Goal: Information Seeking & Learning: Learn about a topic

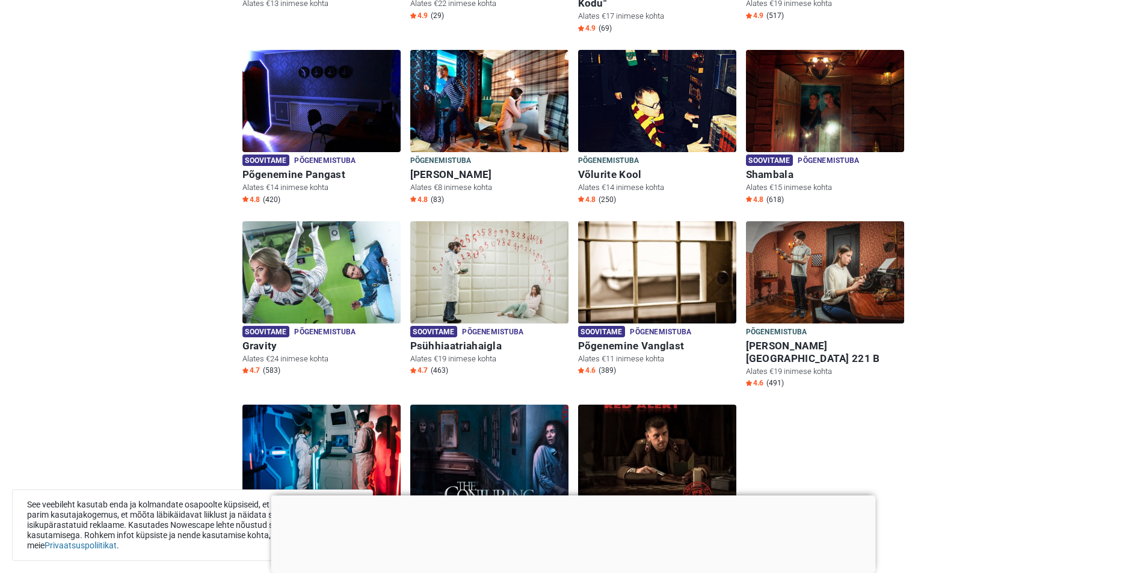
scroll to position [542, 0]
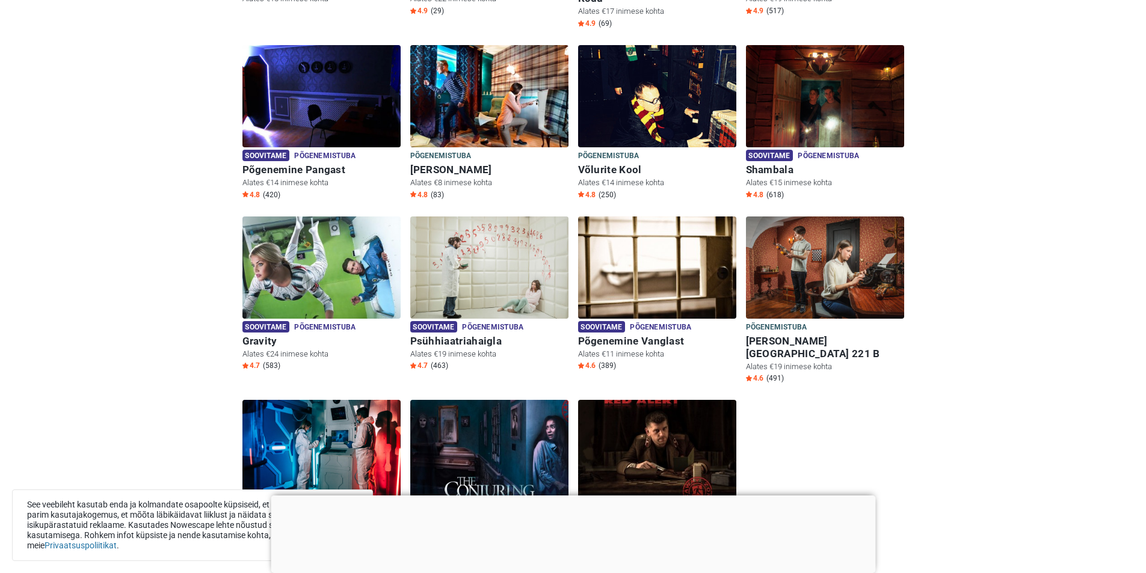
click at [571, 496] on div at bounding box center [573, 496] width 605 height 0
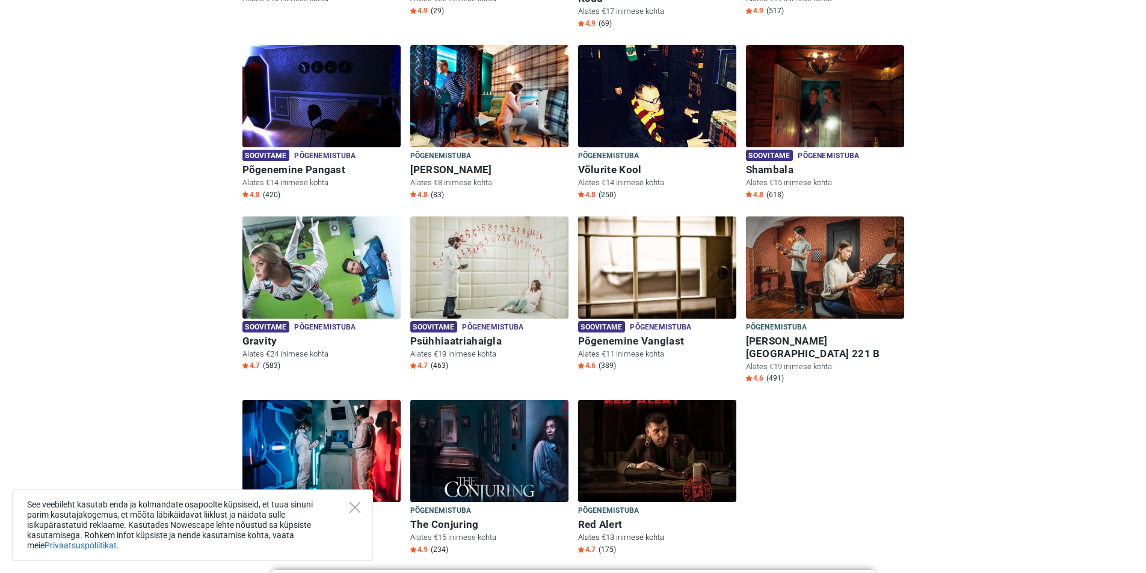
click at [630, 413] on img at bounding box center [657, 451] width 158 height 102
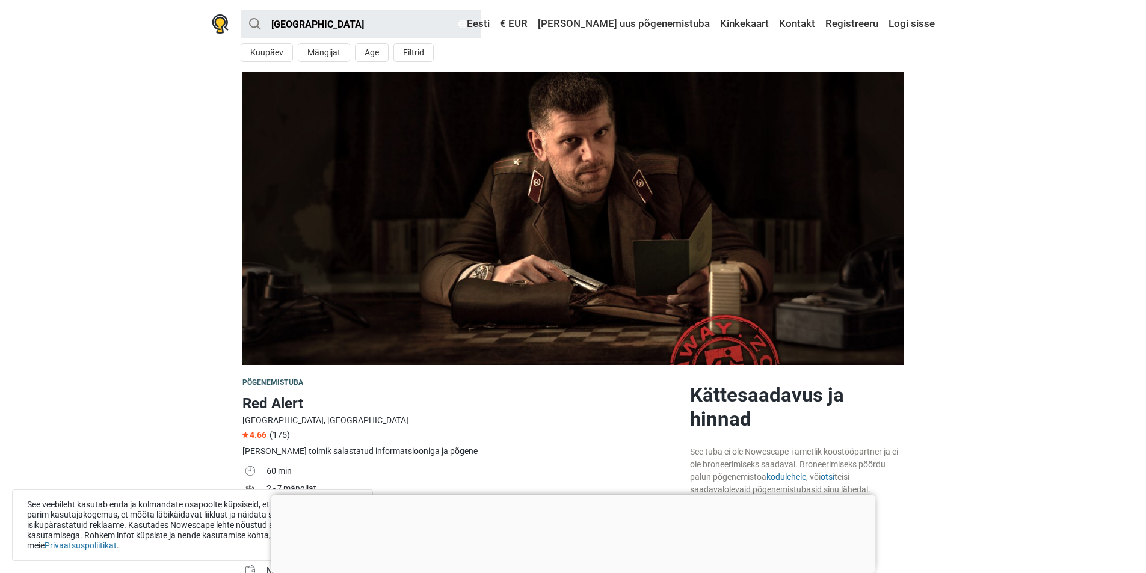
click at [574, 496] on div at bounding box center [573, 496] width 605 height 0
click at [567, 480] on td "60 min" at bounding box center [474, 472] width 414 height 17
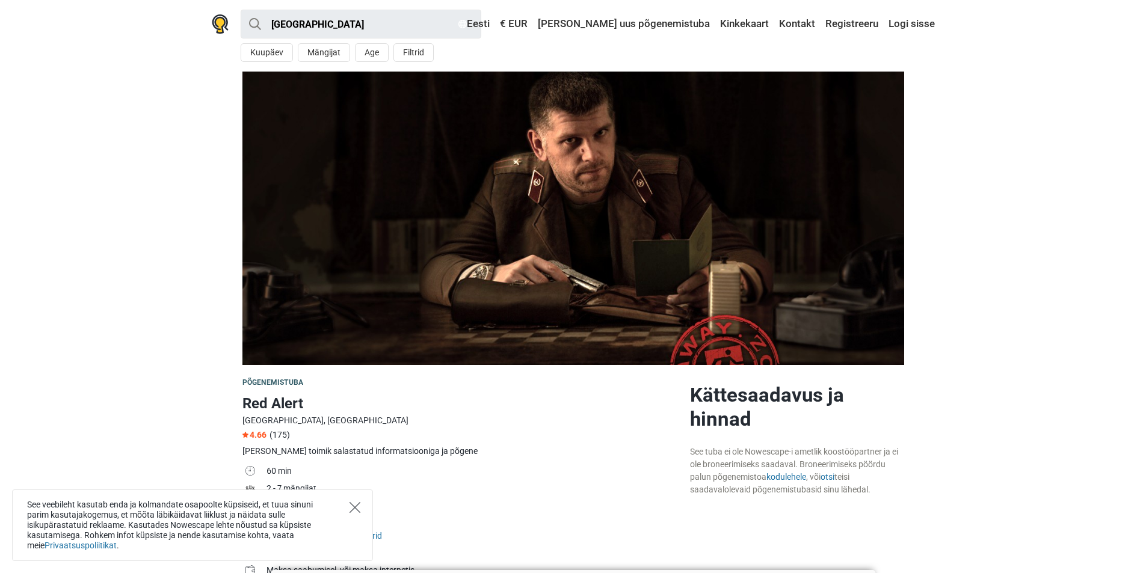
click at [354, 508] on icon "Close" at bounding box center [355, 507] width 11 height 11
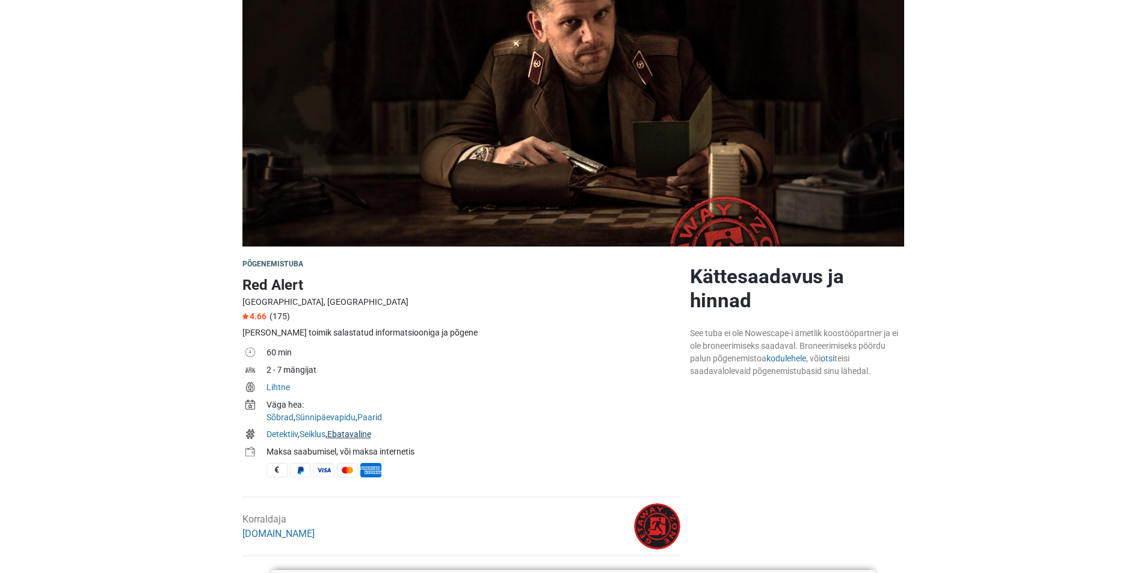
scroll to position [120, 0]
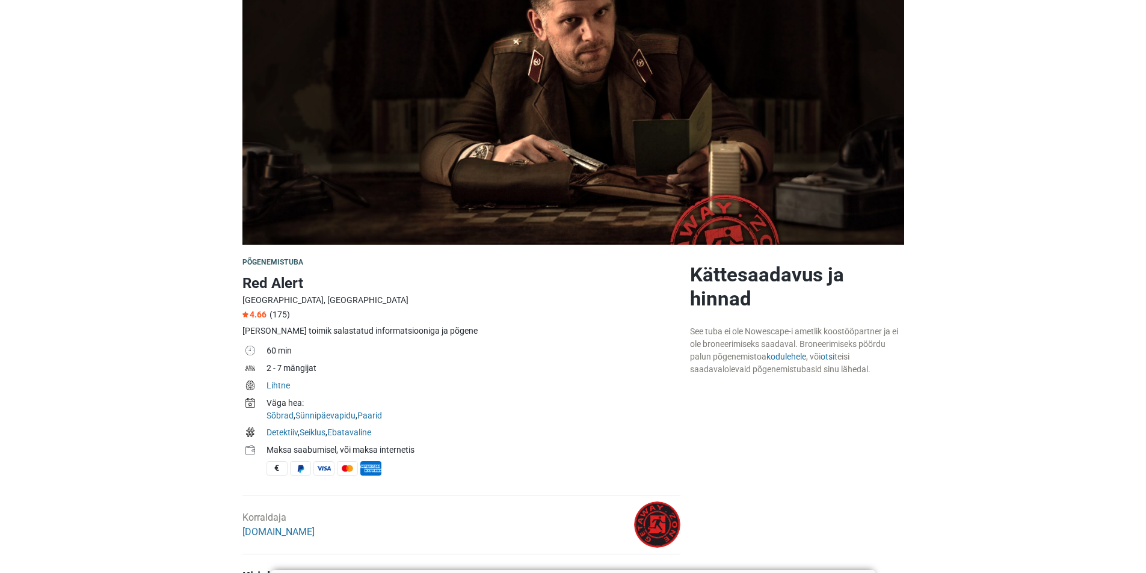
drag, startPoint x: 271, startPoint y: 386, endPoint x: 296, endPoint y: 385, distance: 25.3
click at [295, 385] on tr "Lihtne" at bounding box center [461, 386] width 438 height 17
click at [296, 385] on td "Lihtne" at bounding box center [474, 386] width 414 height 17
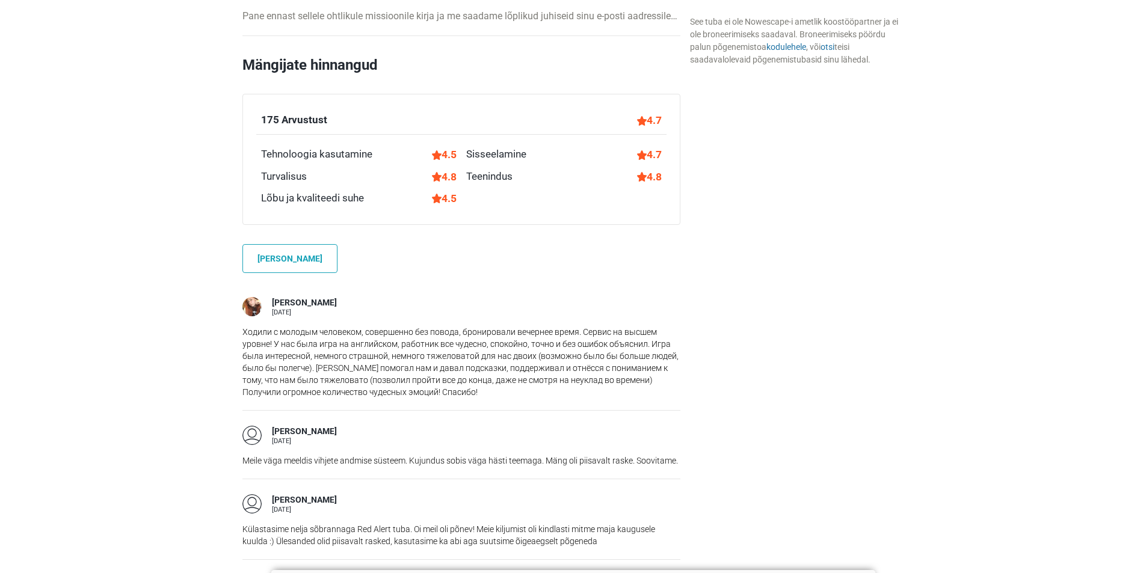
scroll to position [963, 0]
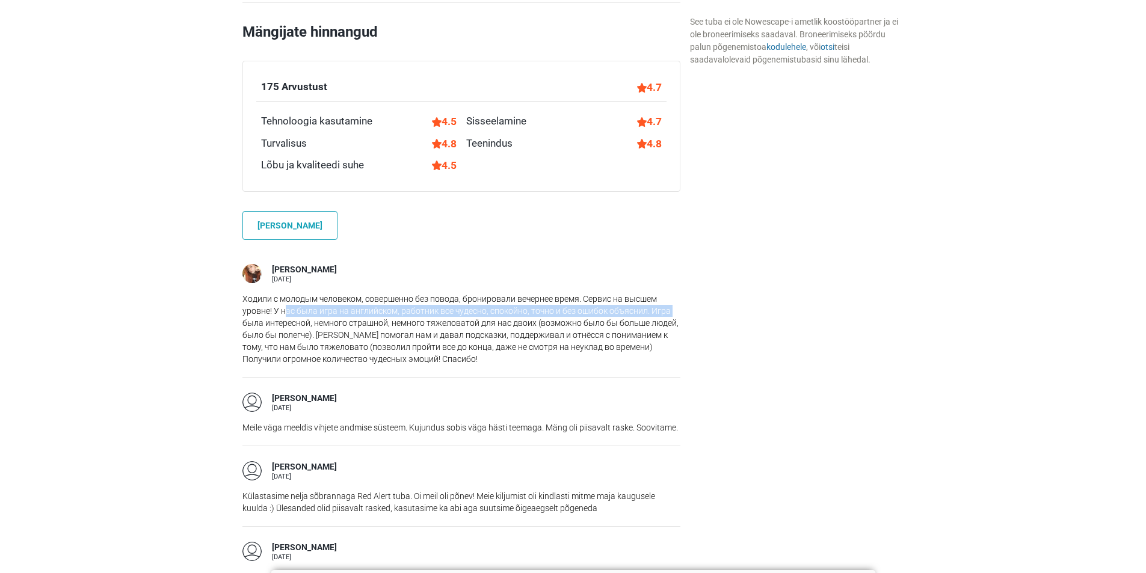
drag, startPoint x: 247, startPoint y: 301, endPoint x: 287, endPoint y: 297, distance: 40.5
click at [287, 297] on p "Ходили с молодым человеком, совершенно без повода, бронировали вечернее время. …" at bounding box center [461, 329] width 438 height 72
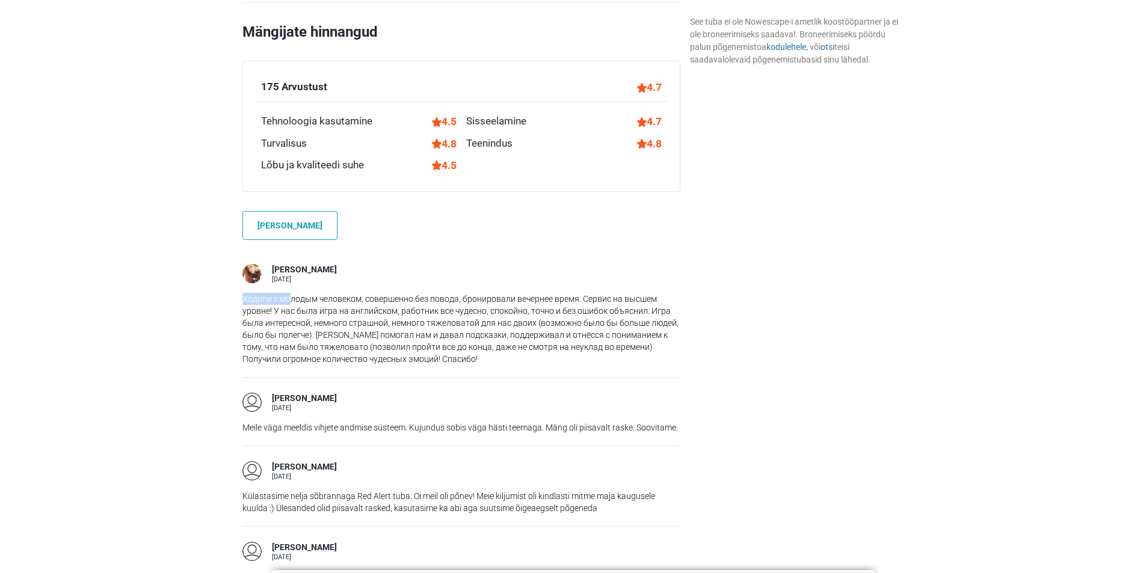
drag, startPoint x: 241, startPoint y: 281, endPoint x: 294, endPoint y: 287, distance: 52.7
click at [265, 249] on div "Екатерина А. 27 september 2020" at bounding box center [461, 313] width 438 height 128
click at [321, 264] on div "Екатерина А." at bounding box center [304, 270] width 65 height 12
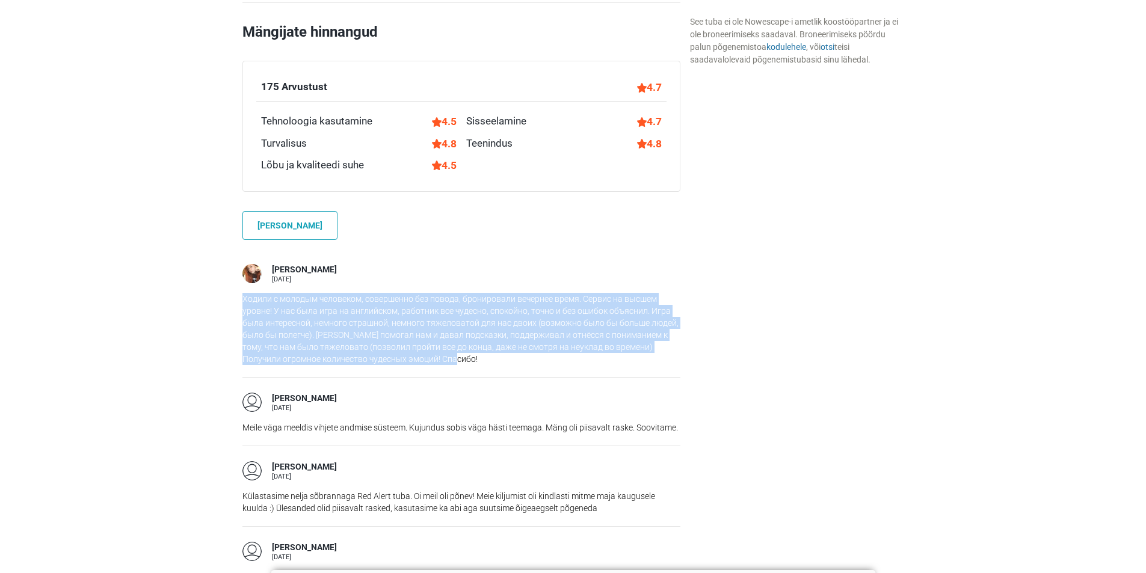
drag, startPoint x: 220, startPoint y: 282, endPoint x: 597, endPoint y: 351, distance: 383.6
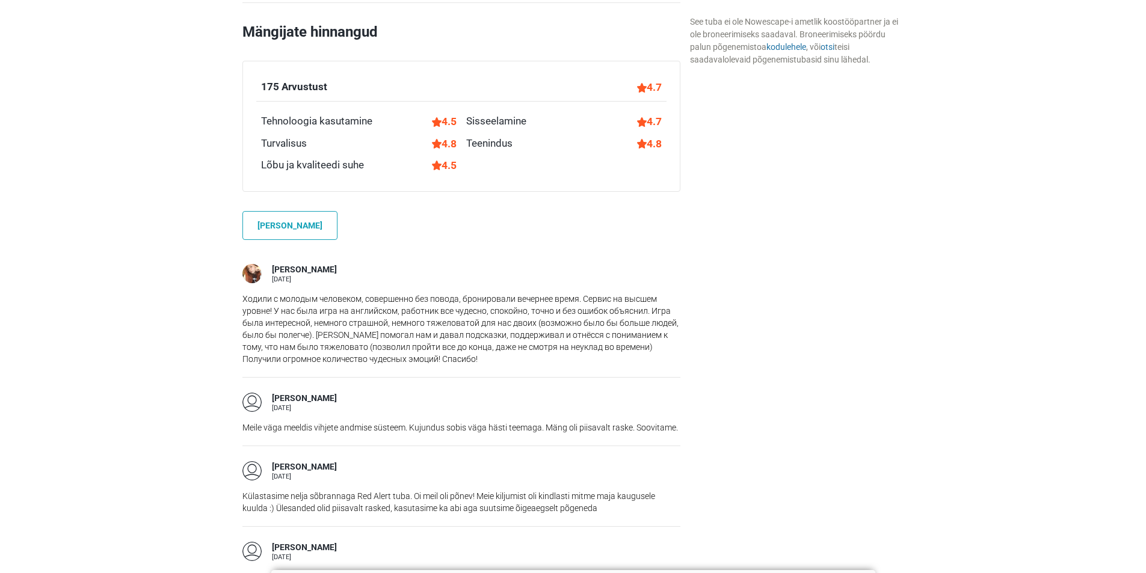
drag, startPoint x: 598, startPoint y: 363, endPoint x: 625, endPoint y: 364, distance: 26.5
click at [602, 377] on div "Kairi K. 28 august 2020 Meile väga meeldis vihjete andmise süsteem. Kujundus so…" at bounding box center [461, 411] width 438 height 69
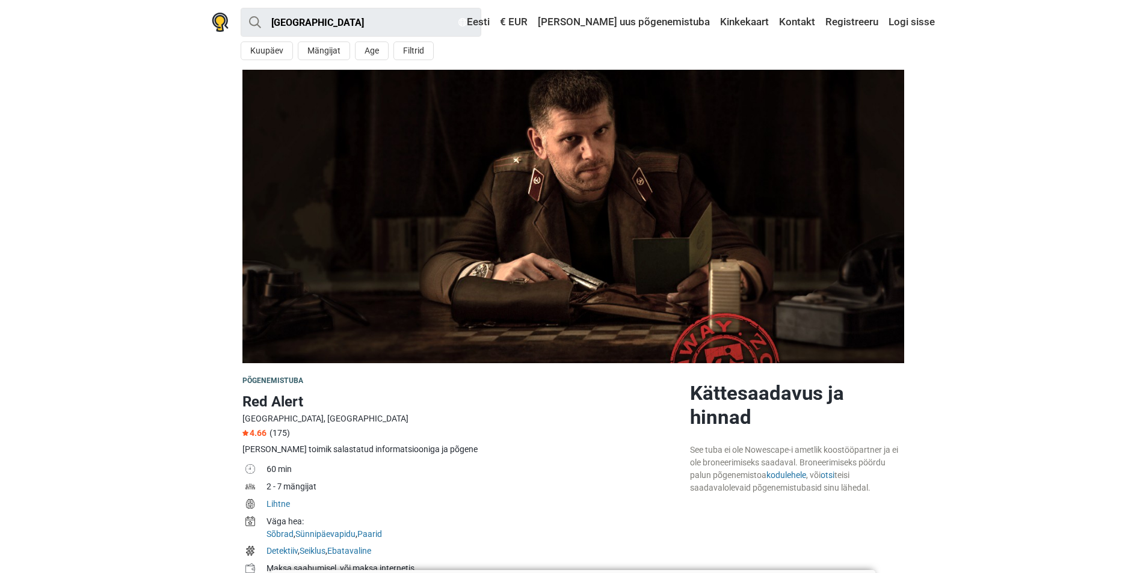
scroll to position [0, 0]
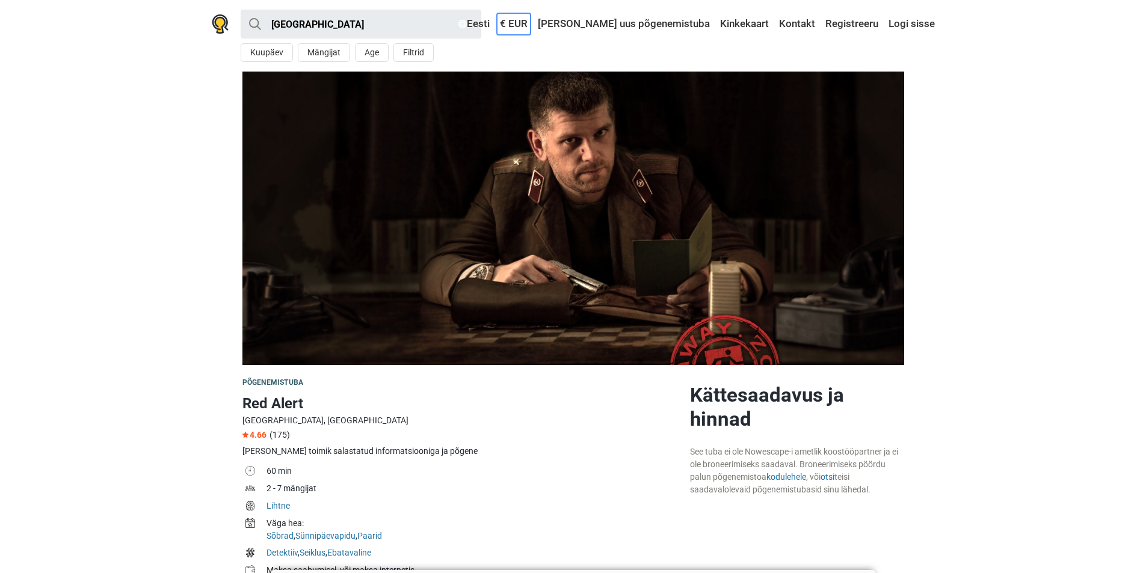
click at [531, 23] on link "€ EUR" at bounding box center [514, 24] width 34 height 22
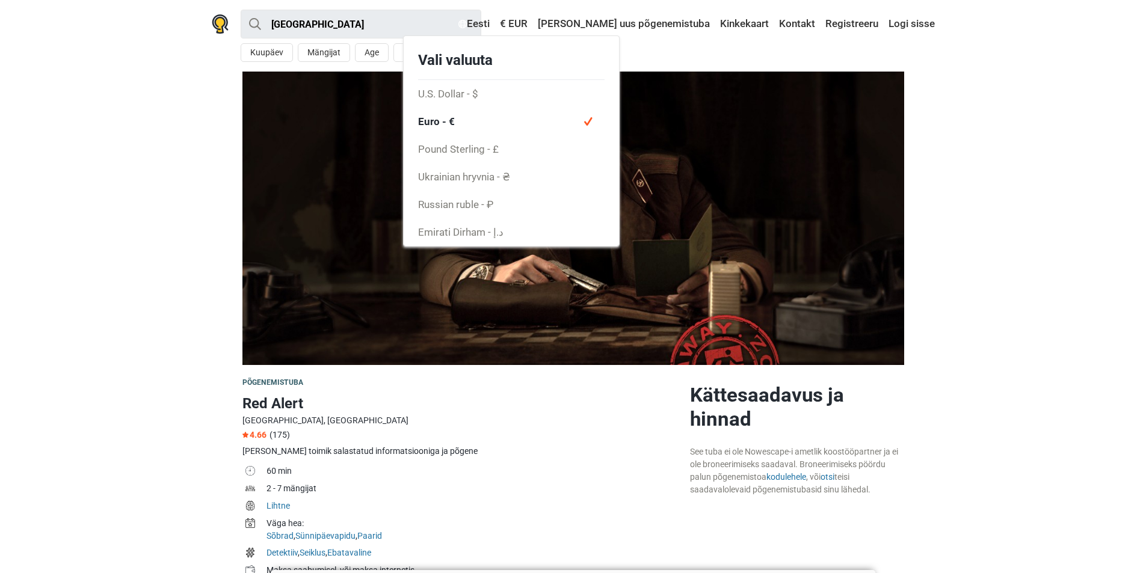
click at [525, 121] on span "Euro - €" at bounding box center [511, 122] width 215 height 28
click at [1010, 162] on section at bounding box center [573, 219] width 1146 height 294
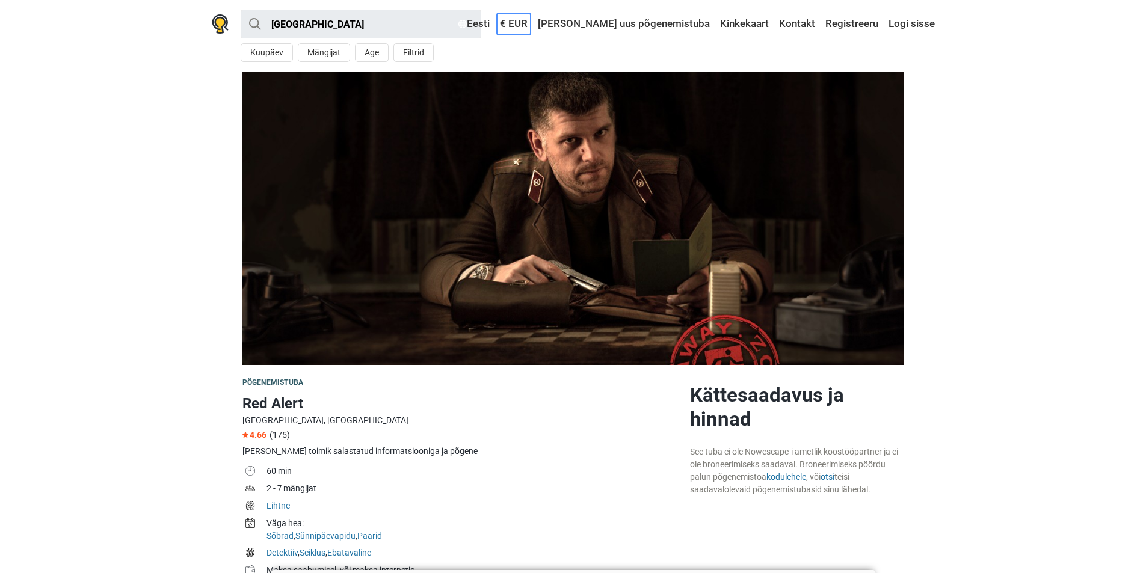
click at [531, 22] on link "€ EUR" at bounding box center [514, 24] width 34 height 22
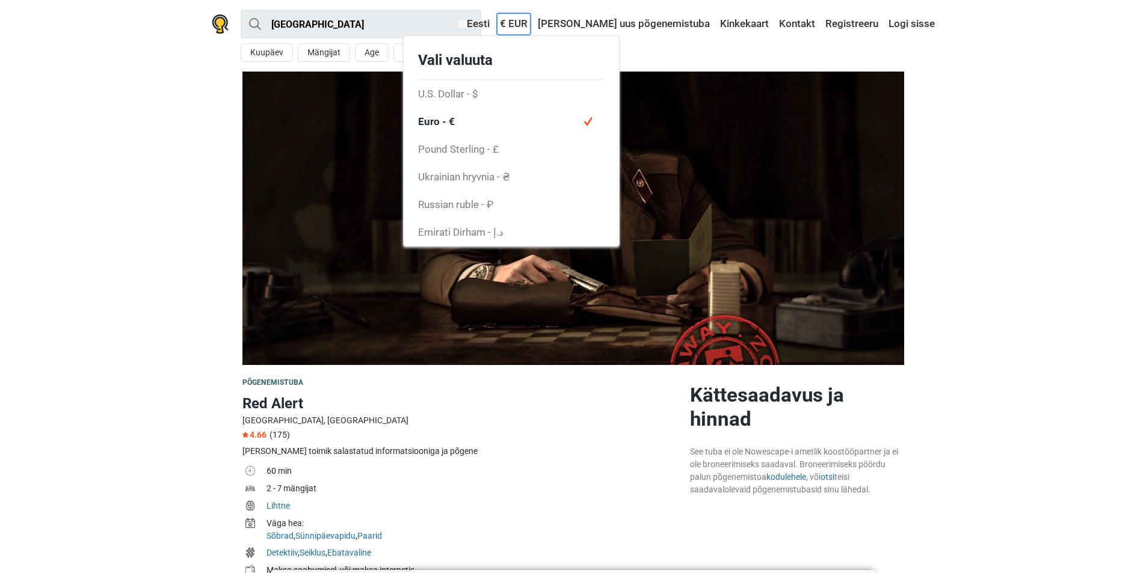
click at [531, 22] on link "€ EUR" at bounding box center [514, 24] width 34 height 22
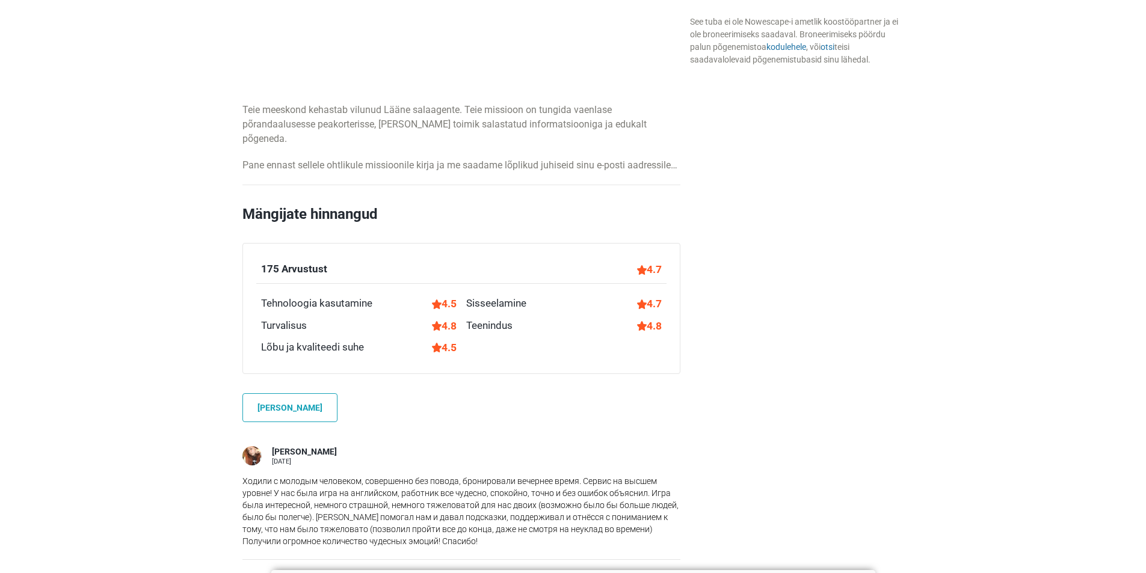
scroll to position [782, 0]
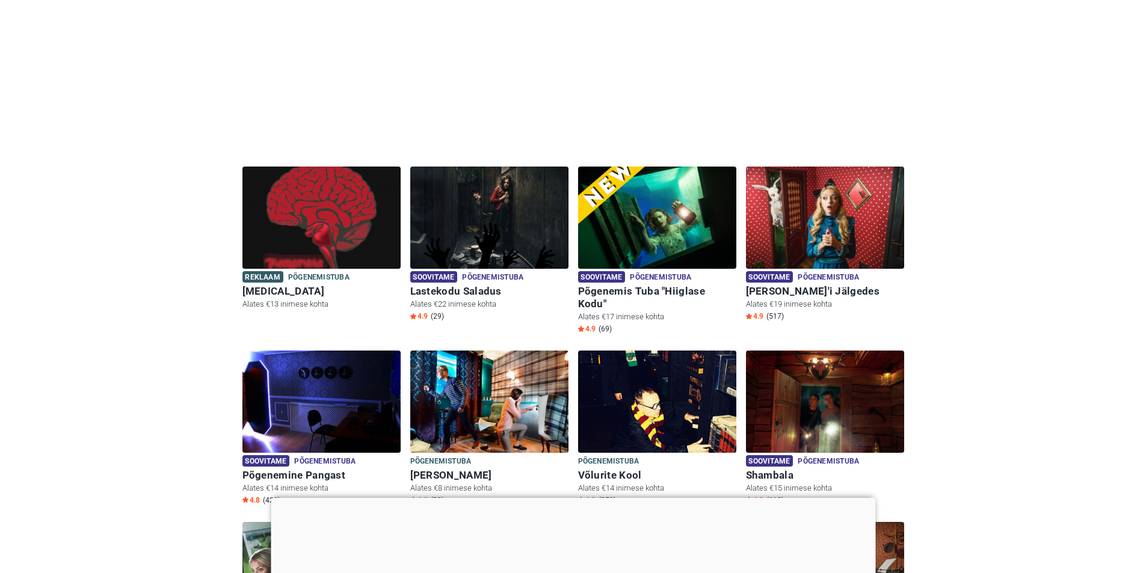
scroll to position [241, 0]
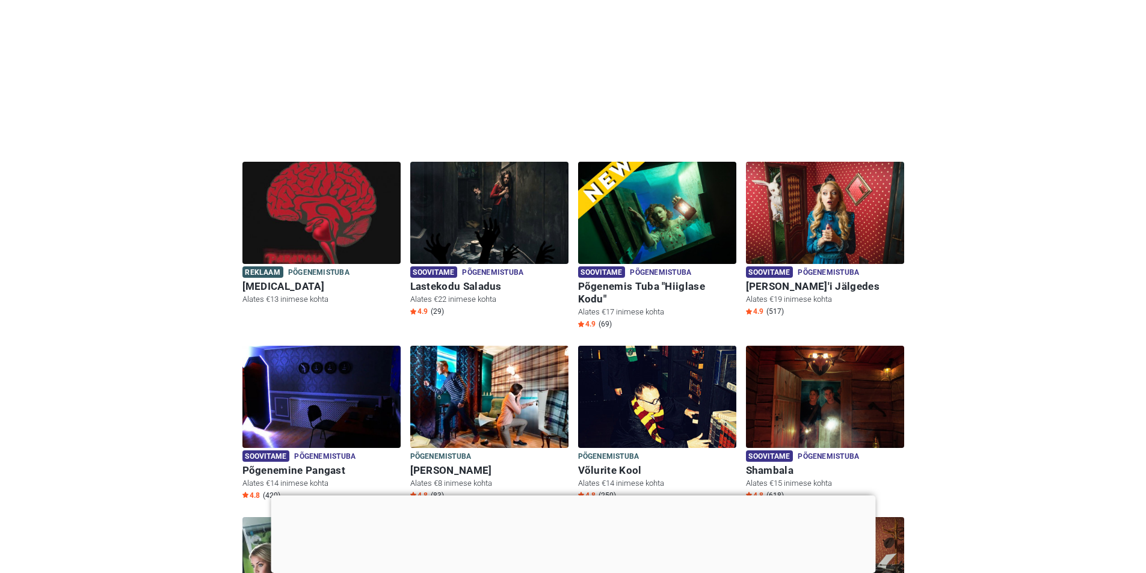
click at [578, 496] on div at bounding box center [573, 496] width 605 height 0
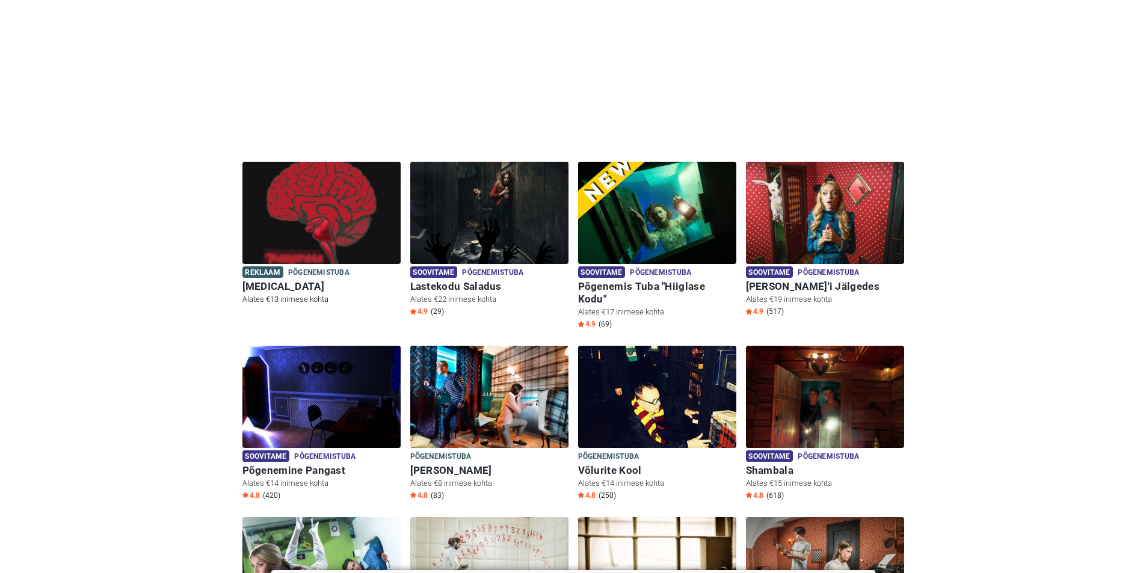
click at [326, 222] on img at bounding box center [321, 213] width 158 height 102
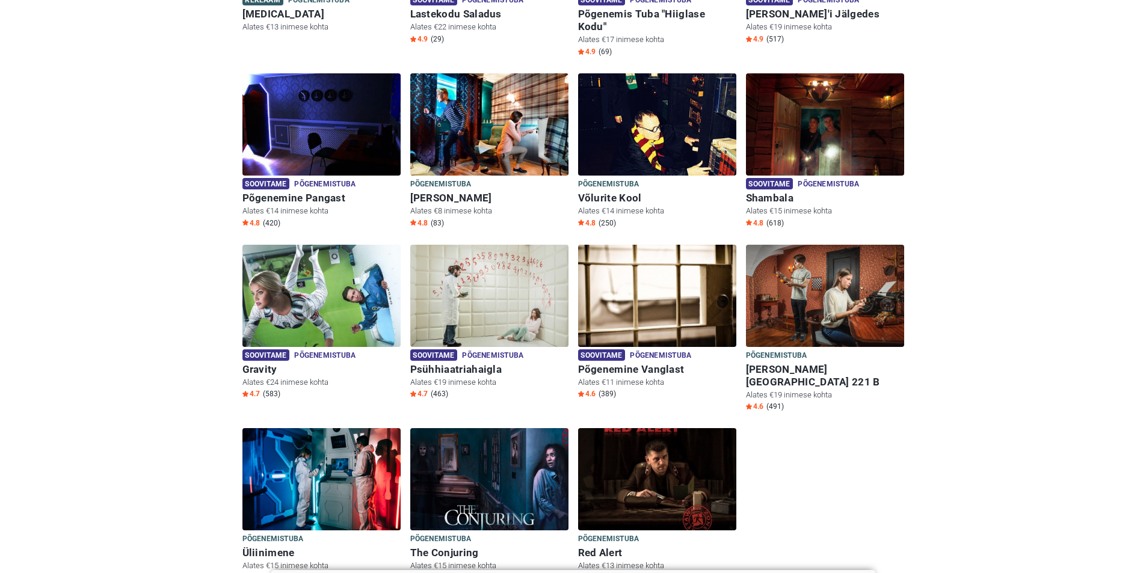
scroll to position [661, 0]
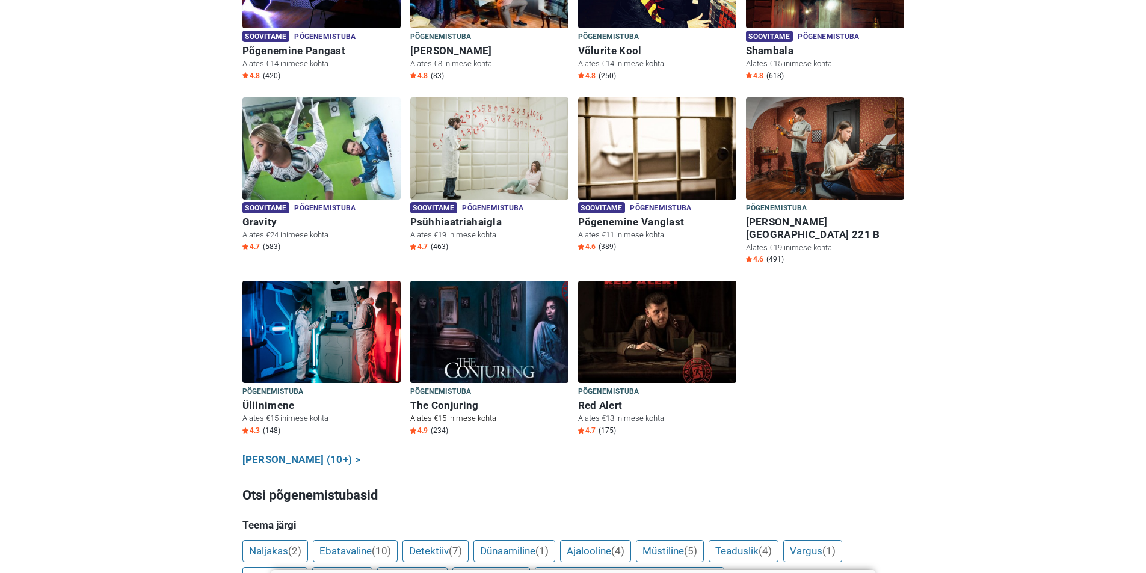
click at [493, 313] on img at bounding box center [489, 332] width 158 height 102
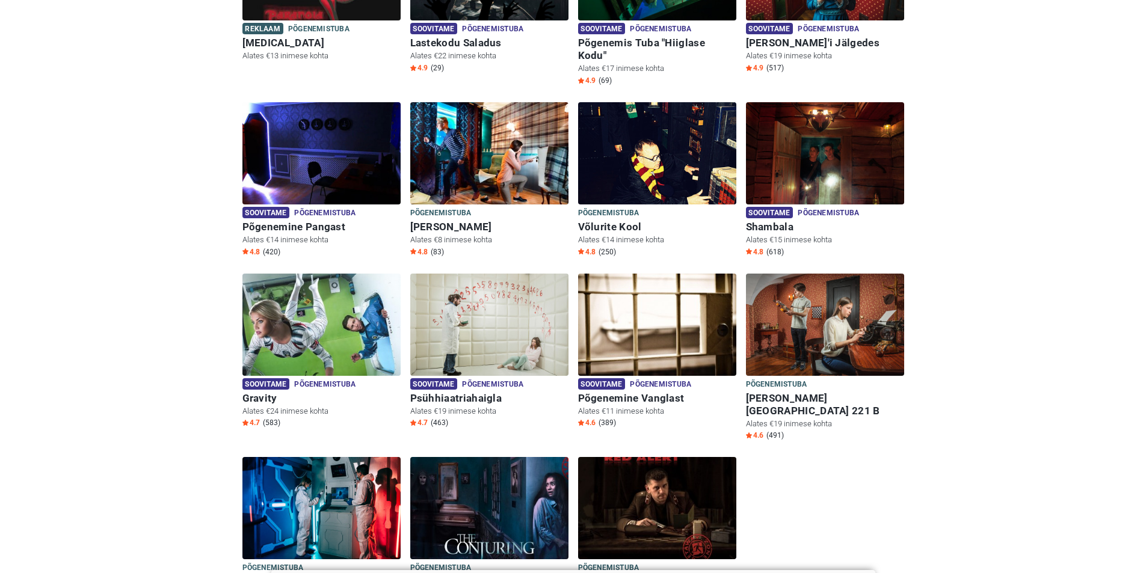
scroll to position [480, 0]
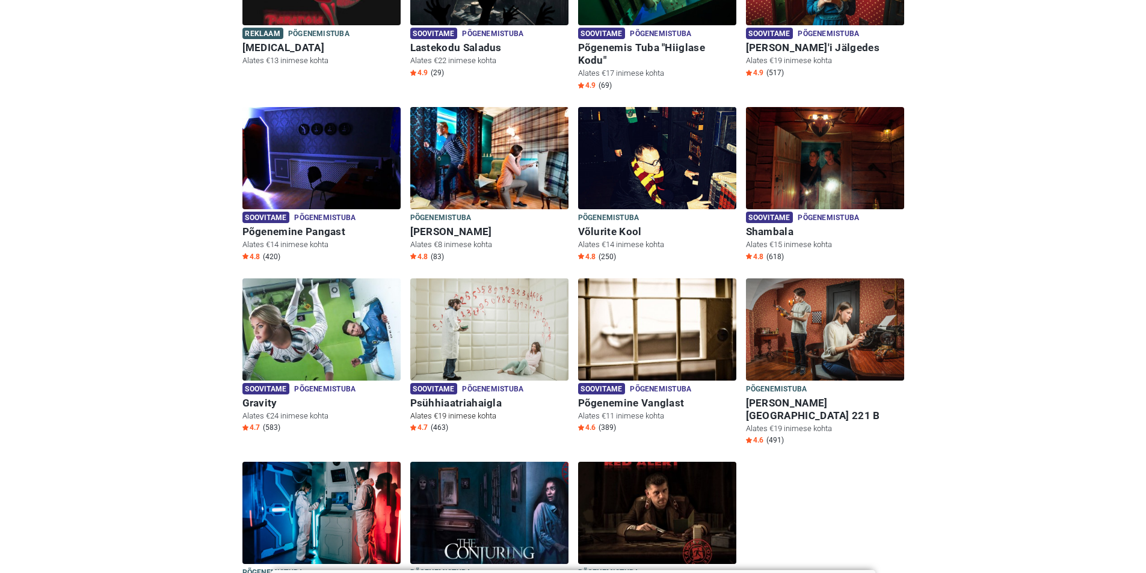
click at [501, 324] on img at bounding box center [489, 330] width 158 height 102
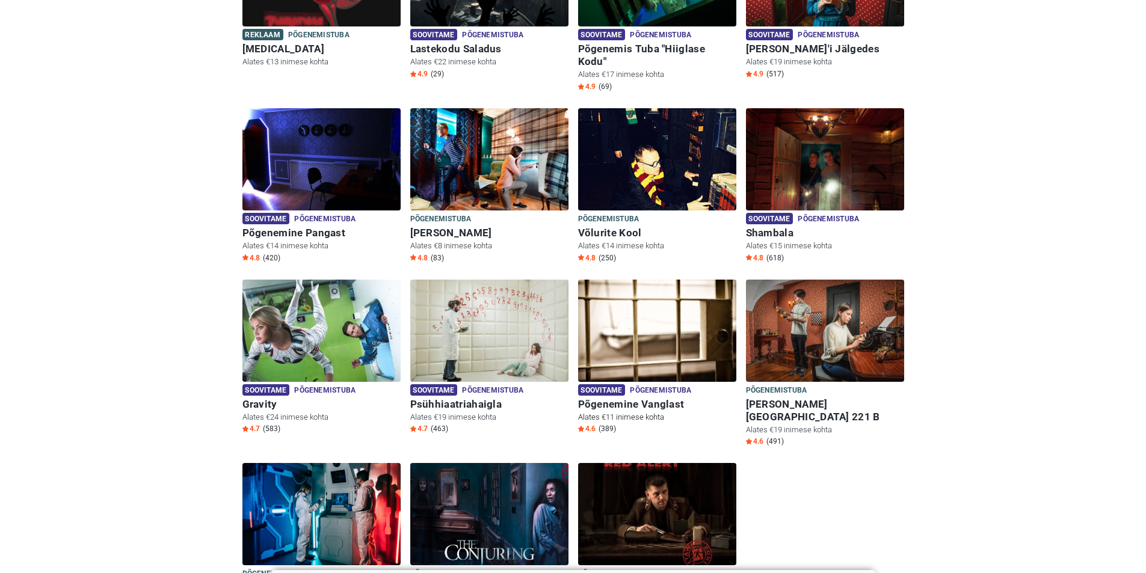
click at [676, 333] on img at bounding box center [657, 331] width 158 height 102
click at [642, 398] on h6 "Põgenemine Vanglast" at bounding box center [657, 404] width 158 height 13
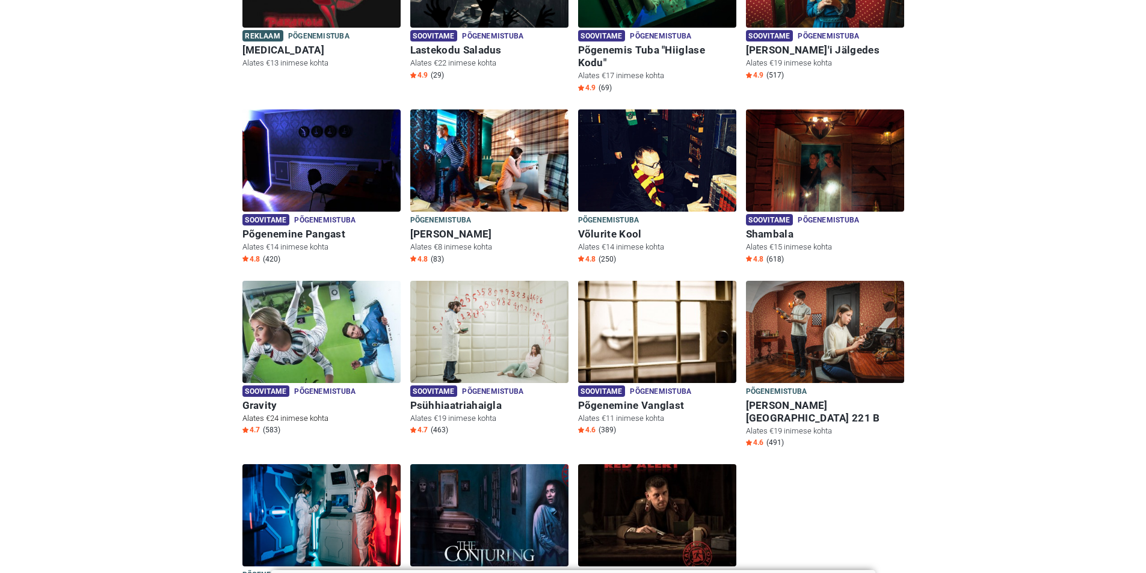
click at [342, 339] on img at bounding box center [321, 332] width 158 height 102
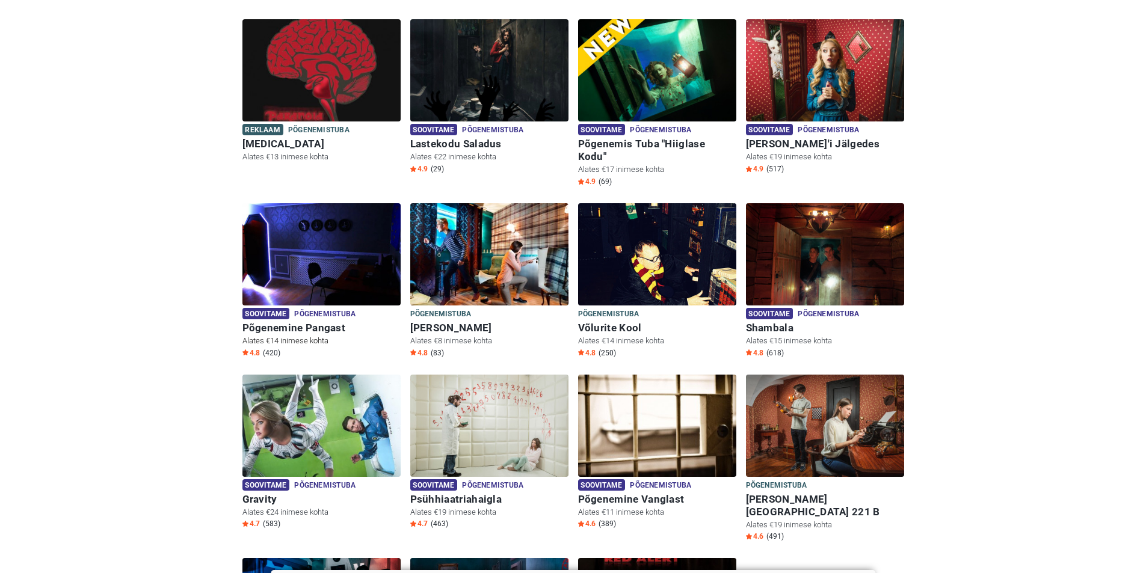
scroll to position [356, 0]
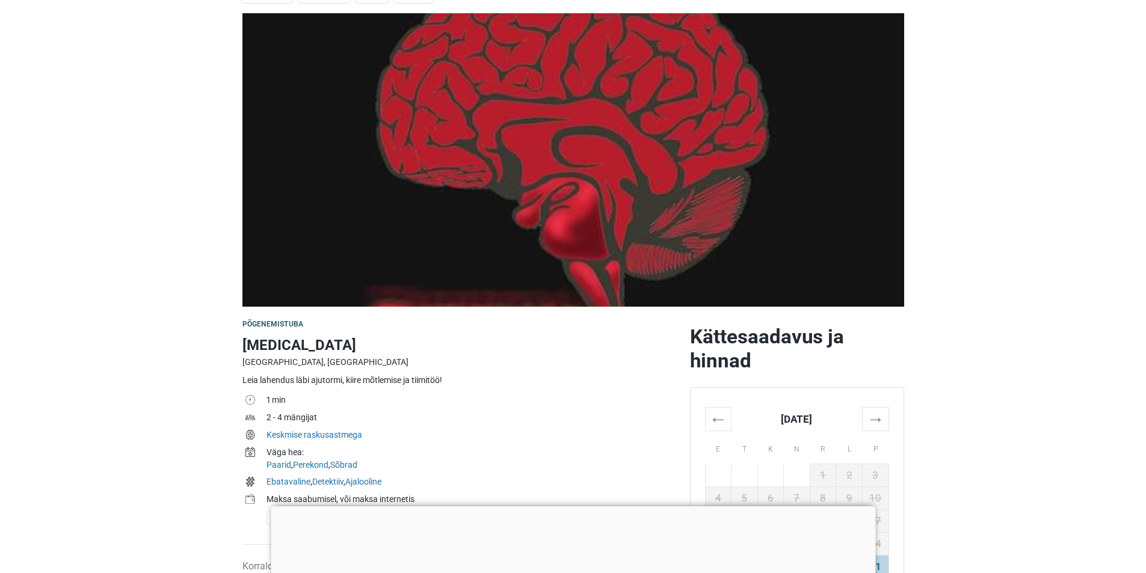
scroll to position [60, 0]
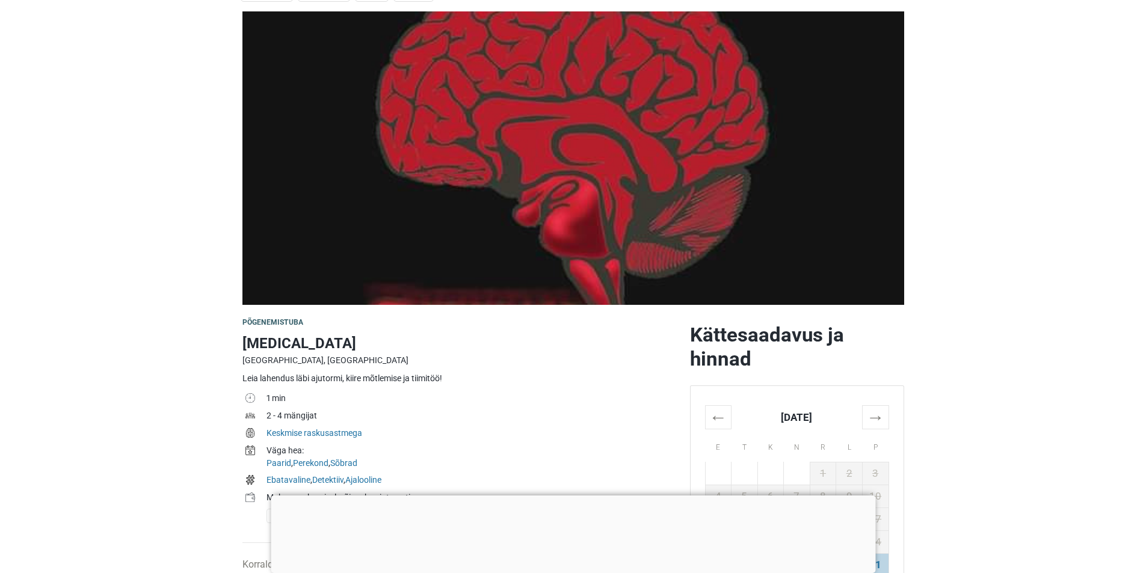
click at [560, 496] on div at bounding box center [573, 496] width 605 height 0
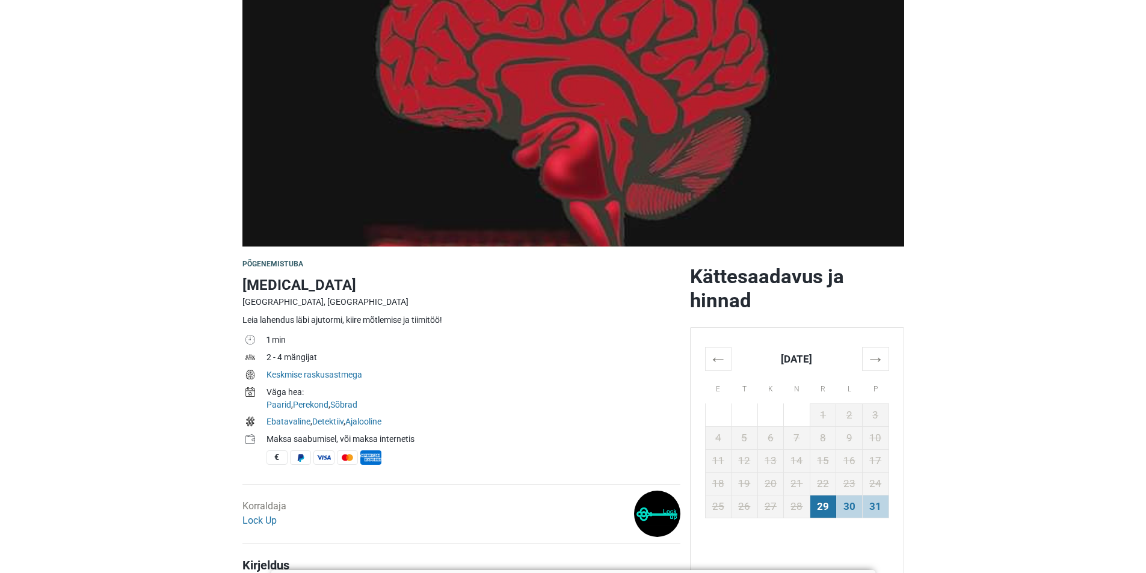
scroll to position [120, 0]
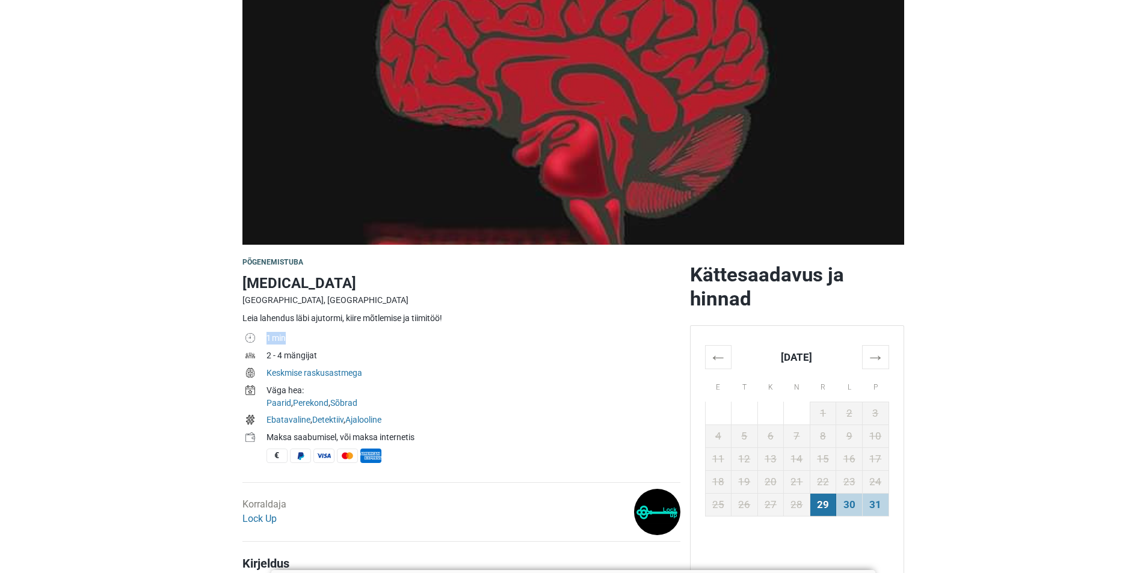
drag, startPoint x: 264, startPoint y: 339, endPoint x: 297, endPoint y: 337, distance: 33.2
click at [297, 337] on tr "1 min" at bounding box center [461, 339] width 438 height 17
click at [297, 337] on td "1 min" at bounding box center [474, 339] width 414 height 17
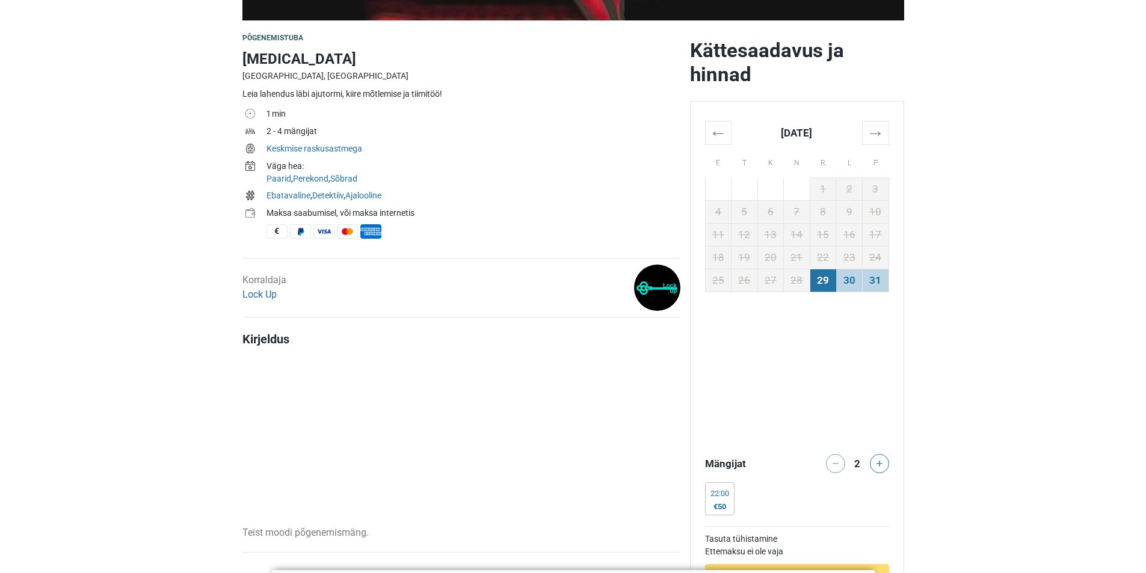
scroll to position [361, 0]
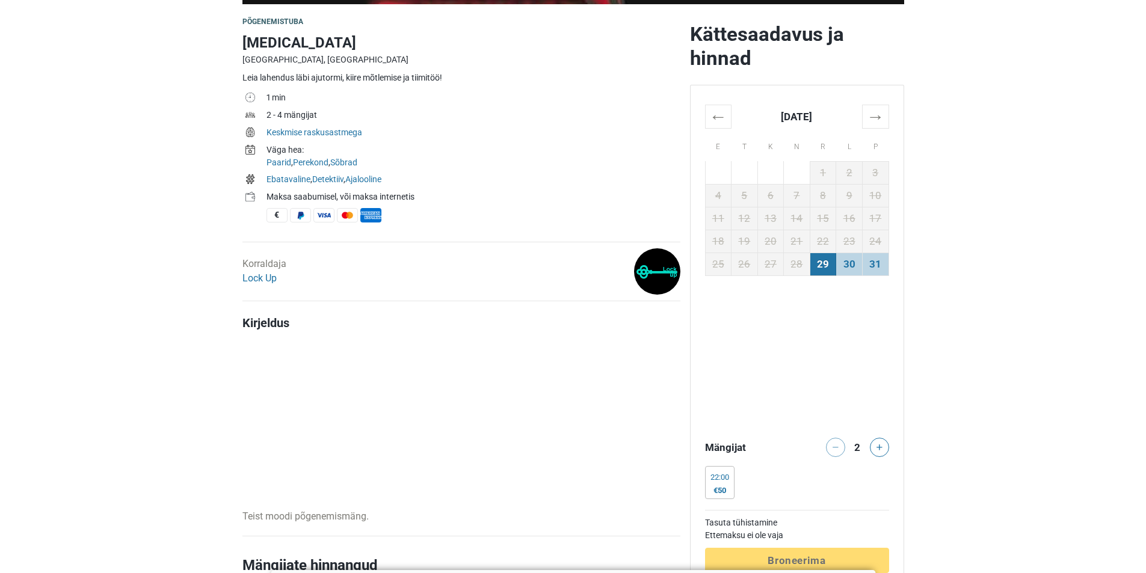
click at [826, 275] on td "29" at bounding box center [823, 264] width 26 height 23
click at [886, 448] on button at bounding box center [879, 447] width 19 height 19
click at [718, 483] on div "22:00" at bounding box center [720, 478] width 19 height 10
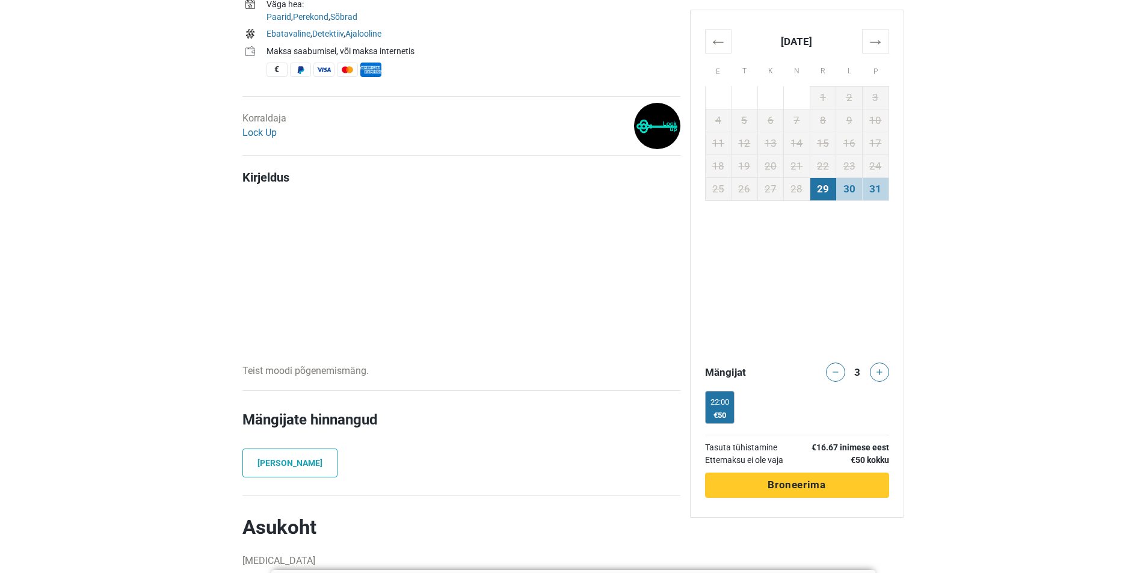
scroll to position [542, 0]
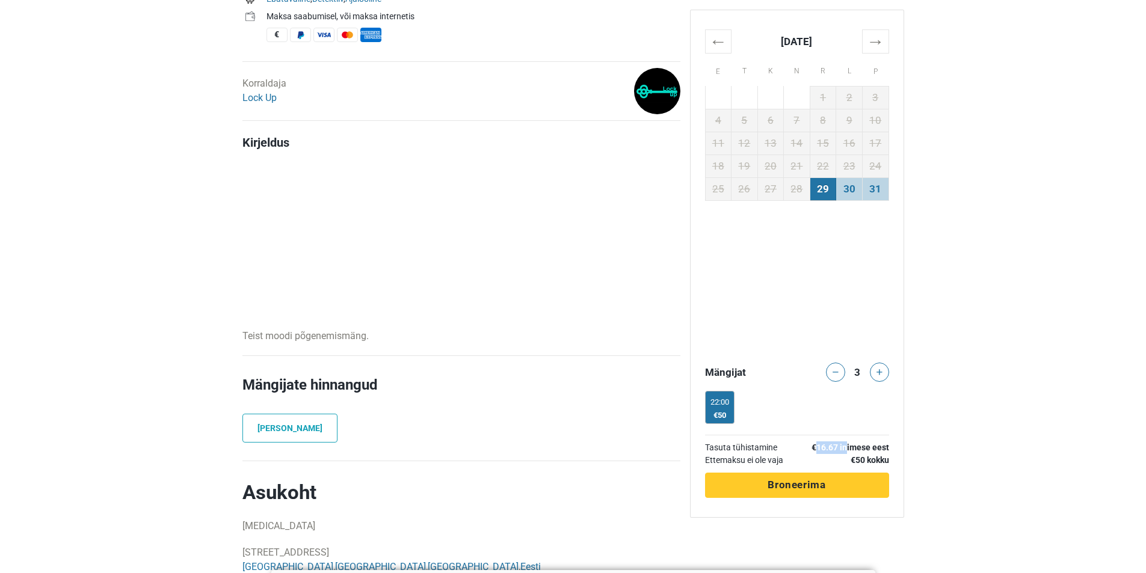
drag, startPoint x: 815, startPoint y: 448, endPoint x: 845, endPoint y: 447, distance: 30.7
click at [845, 447] on th "€16.67 inimese eest" at bounding box center [842, 448] width 91 height 13
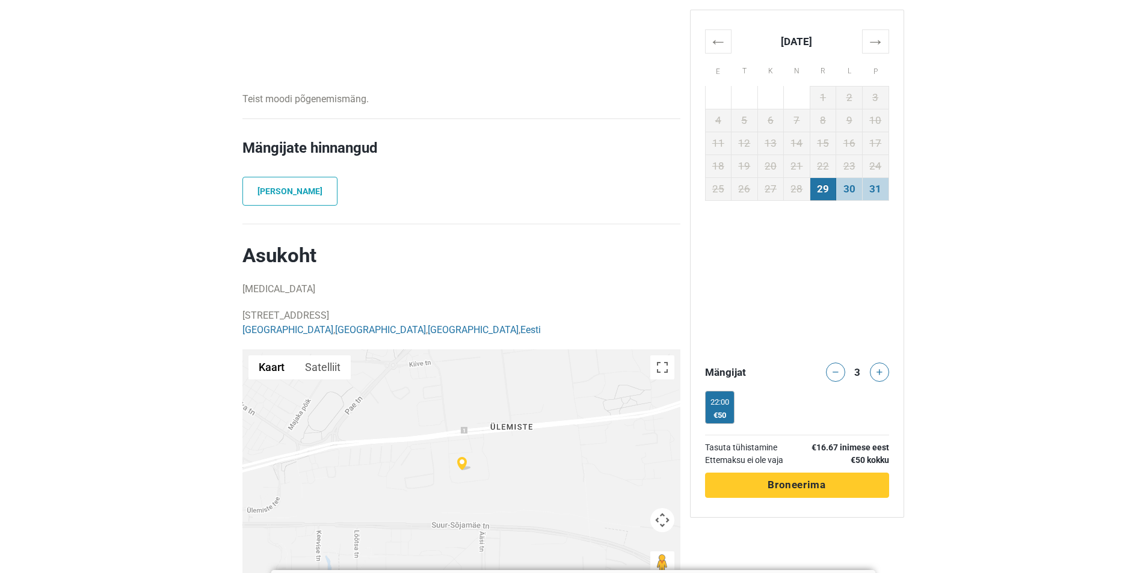
scroll to position [782, 0]
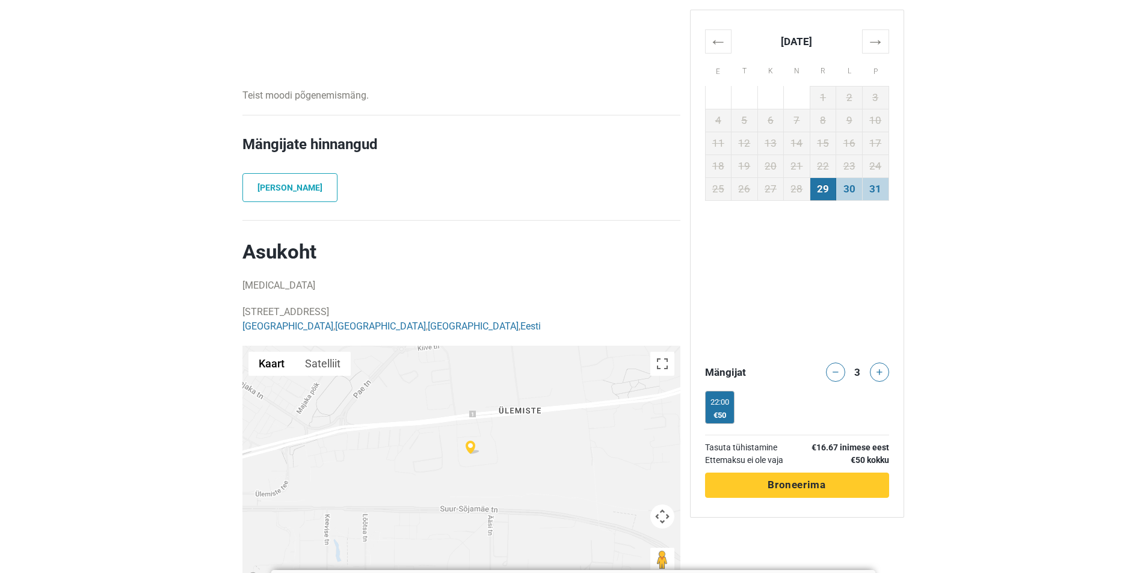
drag, startPoint x: 479, startPoint y: 457, endPoint x: 488, endPoint y: 443, distance: 16.5
click at [488, 443] on div at bounding box center [461, 466] width 438 height 241
drag, startPoint x: 496, startPoint y: 481, endPoint x: 508, endPoint y: 427, distance: 55.3
click at [514, 515] on div at bounding box center [461, 466] width 438 height 241
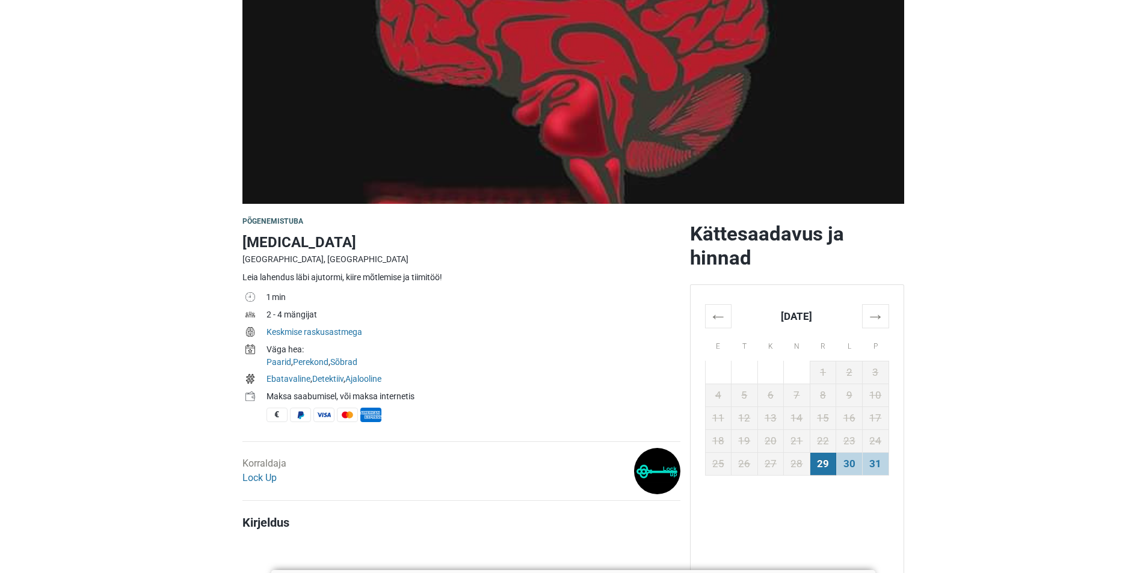
scroll to position [120, 0]
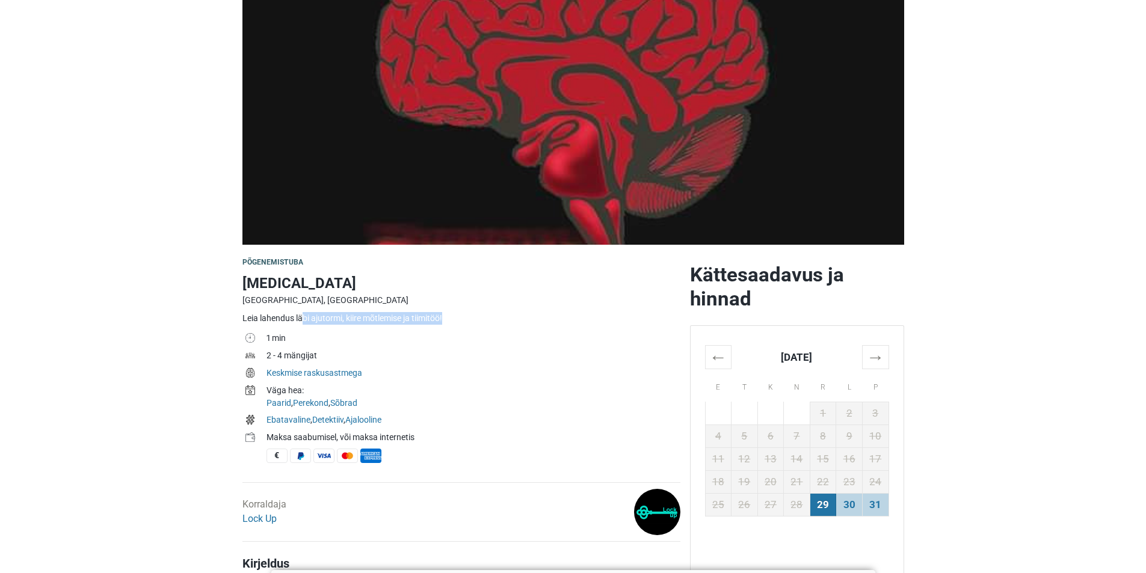
drag, startPoint x: 246, startPoint y: 315, endPoint x: 359, endPoint y: 329, distance: 114.0
drag, startPoint x: 282, startPoint y: 341, endPoint x: 293, endPoint y: 342, distance: 11.4
click at [292, 341] on tr "1 min" at bounding box center [461, 339] width 438 height 17
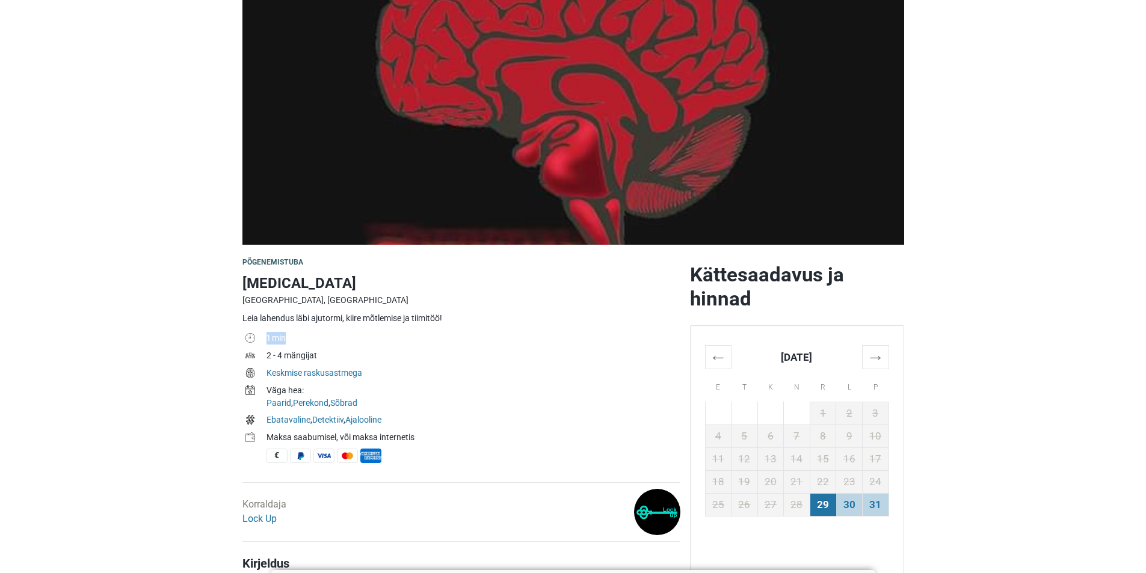
click at [293, 342] on td "1 min" at bounding box center [474, 339] width 414 height 17
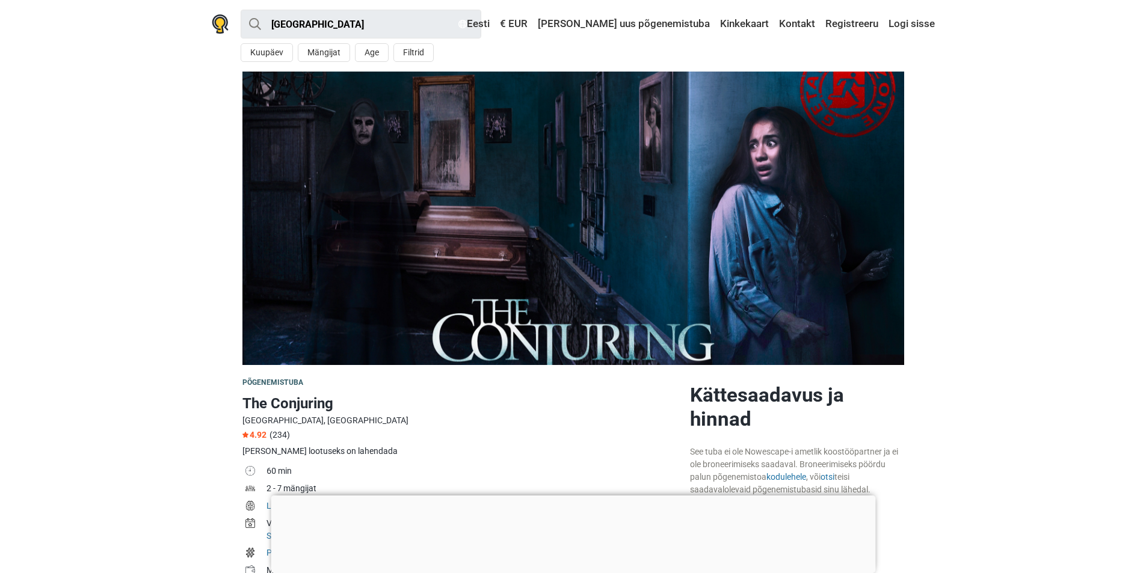
click at [578, 478] on td "60 min" at bounding box center [474, 472] width 414 height 17
click at [578, 496] on div at bounding box center [573, 496] width 605 height 0
click at [575, 503] on div at bounding box center [573, 503] width 605 height 0
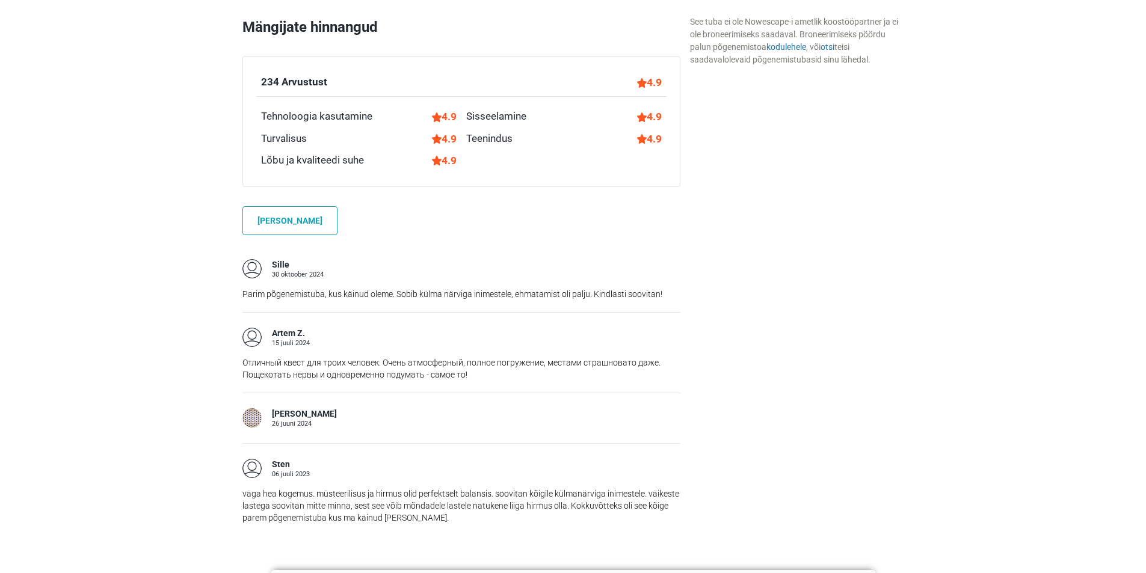
scroll to position [1083, 0]
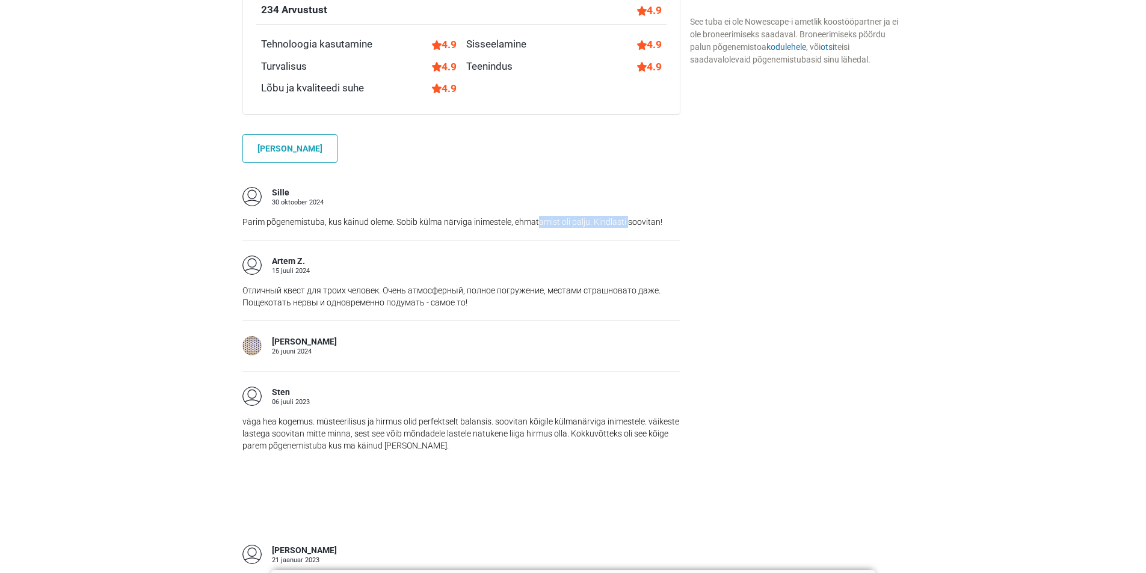
drag, startPoint x: 537, startPoint y: 214, endPoint x: 649, endPoint y: 245, distance: 116.2
click at [628, 221] on div "Sille [DATE] Parim põgenemistuba, kus [PERSON_NAME]. Sobib külma närviga inimes…" at bounding box center [461, 206] width 438 height 68
drag, startPoint x: 649, startPoint y: 245, endPoint x: 671, endPoint y: 300, distance: 59.4
click at [649, 245] on div "Artem Z. [DATE] Отличный квест для троих человек. Очень атмосферный, полное пог…" at bounding box center [461, 280] width 438 height 81
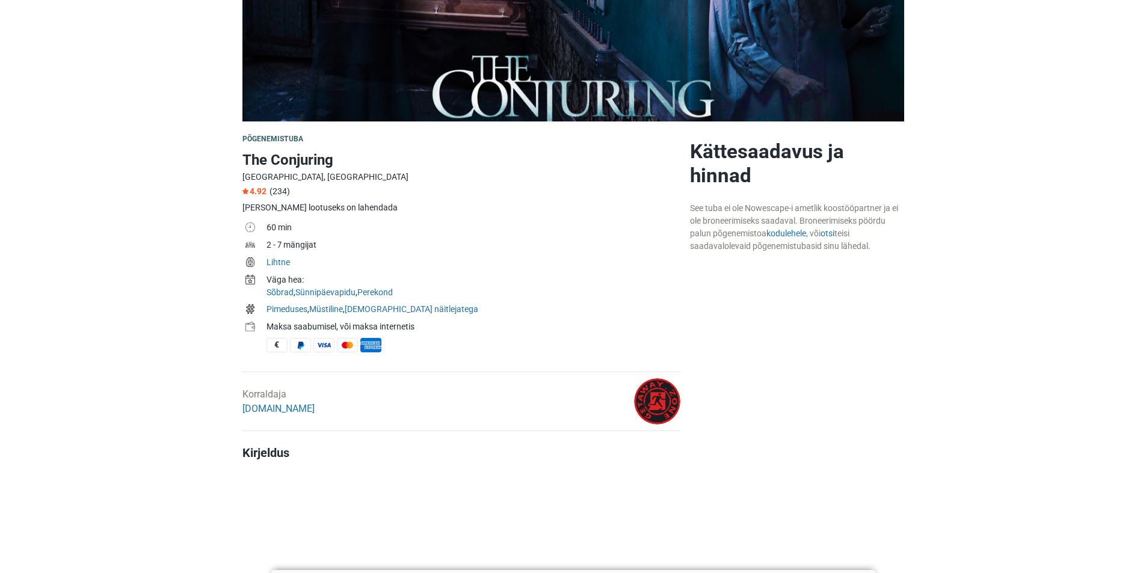
scroll to position [241, 0]
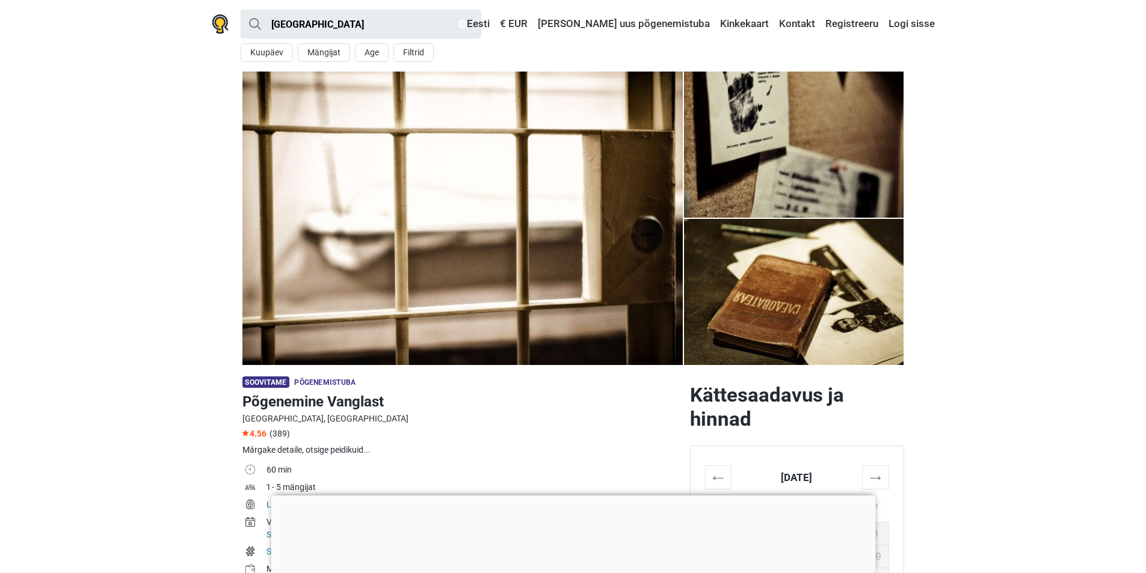
click at [563, 496] on div at bounding box center [573, 496] width 605 height 0
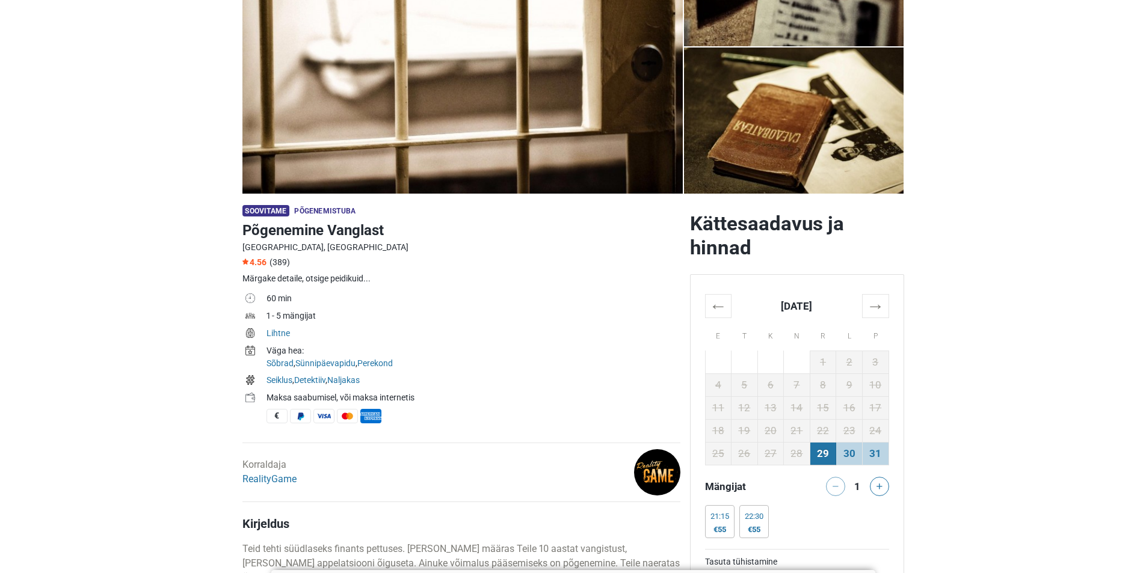
scroll to position [181, 0]
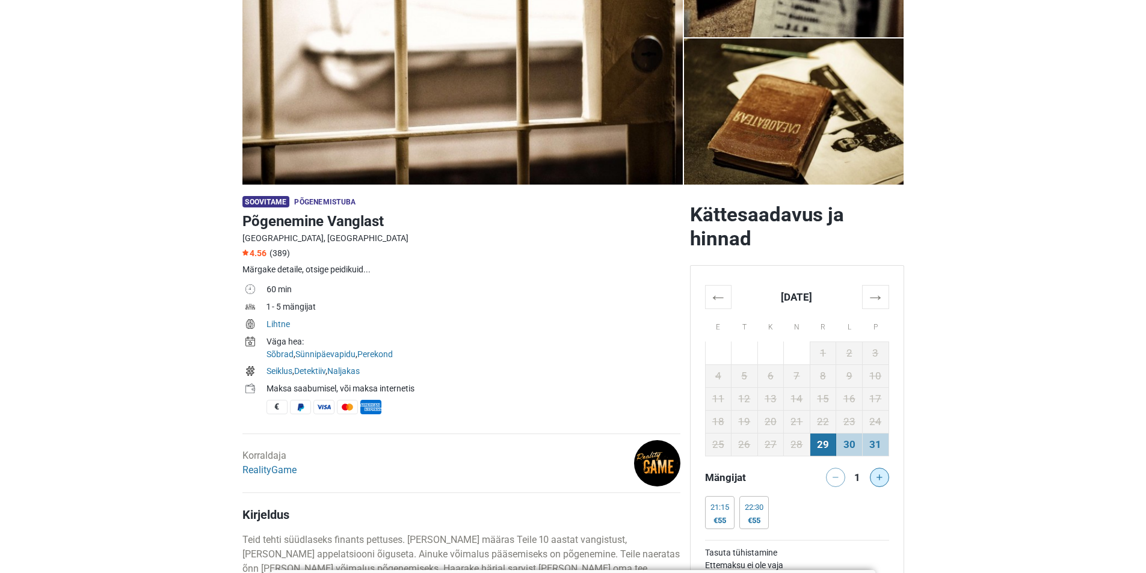
click at [875, 478] on button at bounding box center [879, 477] width 19 height 19
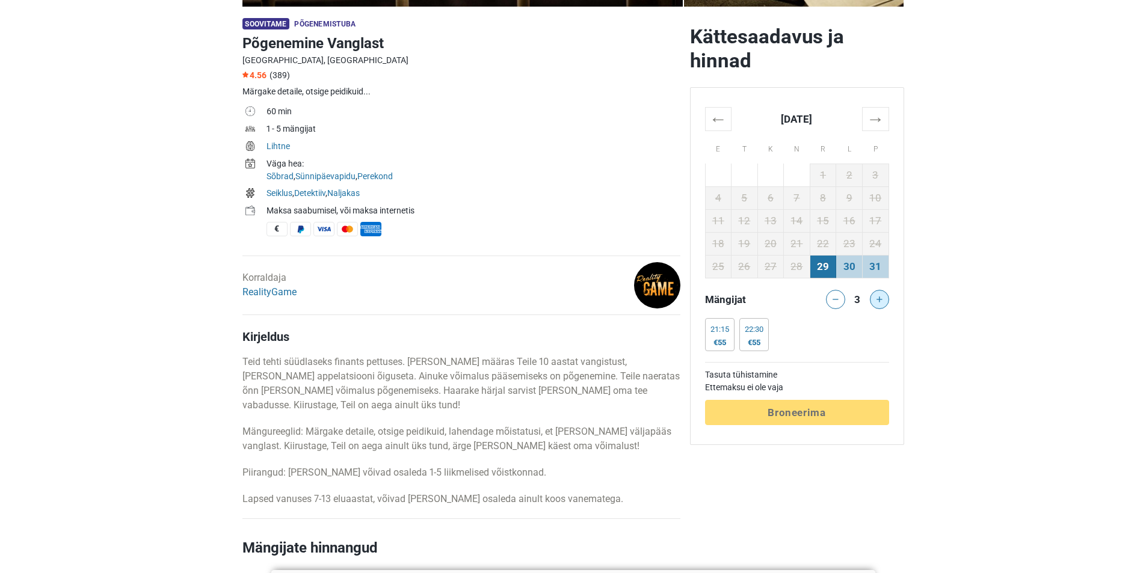
scroll to position [361, 0]
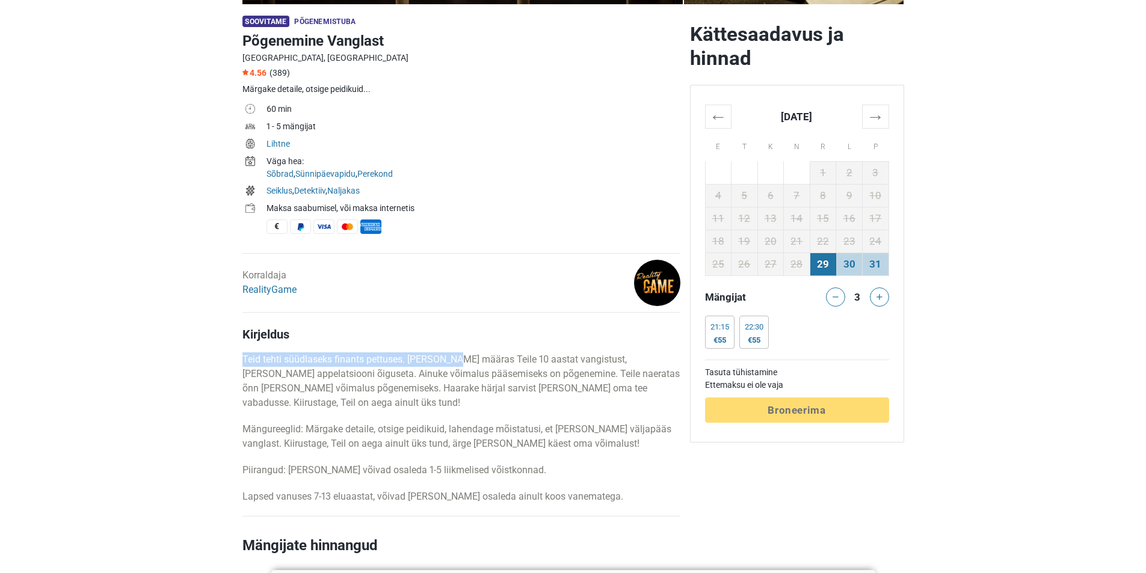
drag, startPoint x: 229, startPoint y: 360, endPoint x: 462, endPoint y: 363, distance: 232.9
click at [462, 363] on p "Teid tehti süüdlaseks finants pettuses. Kohus määras Teile 10 aastat vangistust…" at bounding box center [461, 382] width 438 height 58
drag, startPoint x: 242, startPoint y: 378, endPoint x: 300, endPoint y: 372, distance: 58.7
click at [300, 372] on p "Teid tehti süüdlaseks finants pettuses. Kohus määras Teile 10 aastat vangistust…" at bounding box center [461, 382] width 438 height 58
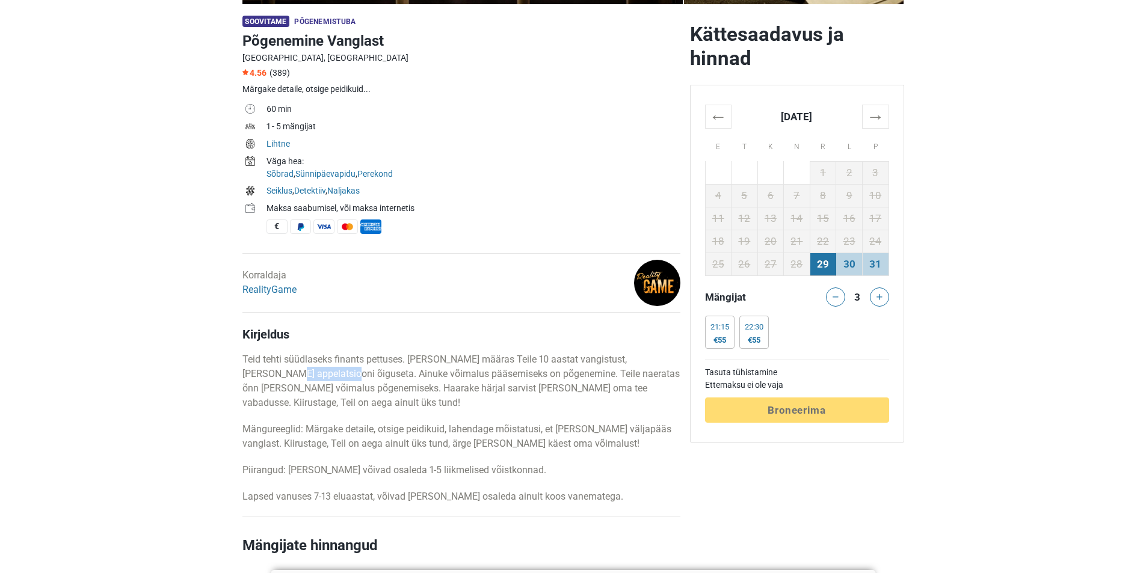
click at [300, 372] on p "Teid tehti süüdlaseks finants pettuses. Kohus määras Teile 10 aastat vangistust…" at bounding box center [461, 382] width 438 height 58
drag, startPoint x: 300, startPoint y: 375, endPoint x: 341, endPoint y: 371, distance: 41.1
click at [341, 371] on p "Teid tehti süüdlaseks finants pettuses. Kohus määras Teile 10 aastat vangistust…" at bounding box center [461, 382] width 438 height 58
drag, startPoint x: 336, startPoint y: 372, endPoint x: 566, endPoint y: 371, distance: 229.8
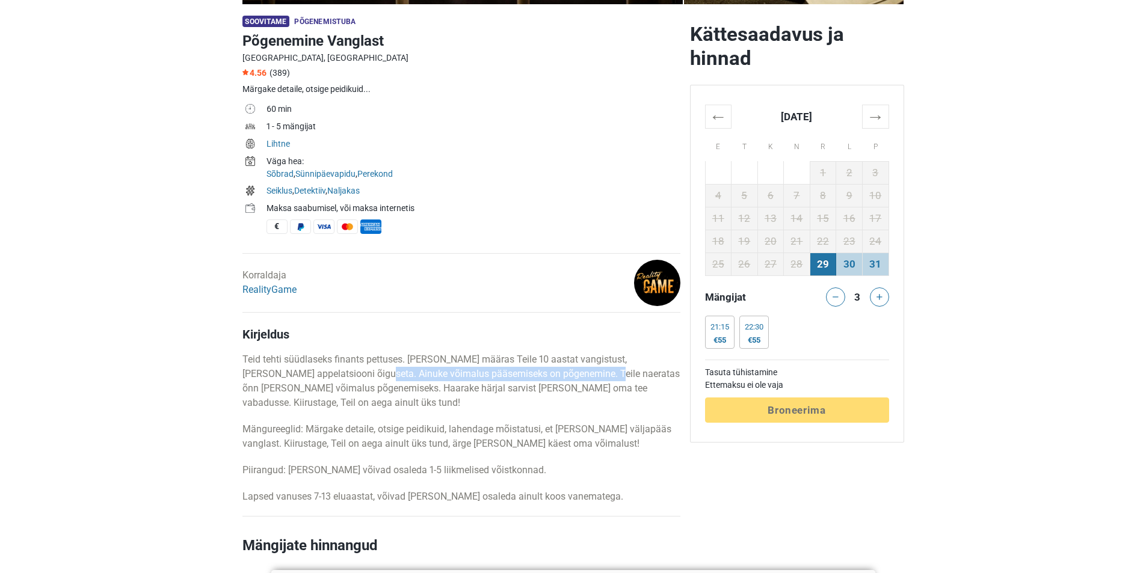
click at [566, 371] on p "Teid tehti süüdlaseks finants pettuses. Kohus määras Teile 10 aastat vangistust…" at bounding box center [461, 382] width 438 height 58
click at [566, 372] on p "Teid tehti süüdlaseks finants pettuses. Kohus määras Teile 10 aastat vangistust…" at bounding box center [461, 382] width 438 height 58
drag, startPoint x: 266, startPoint y: 390, endPoint x: 370, endPoint y: 386, distance: 104.2
click at [370, 386] on p "Teid tehti süüdlaseks finants pettuses. Kohus määras Teile 10 aastat vangistust…" at bounding box center [461, 382] width 438 height 58
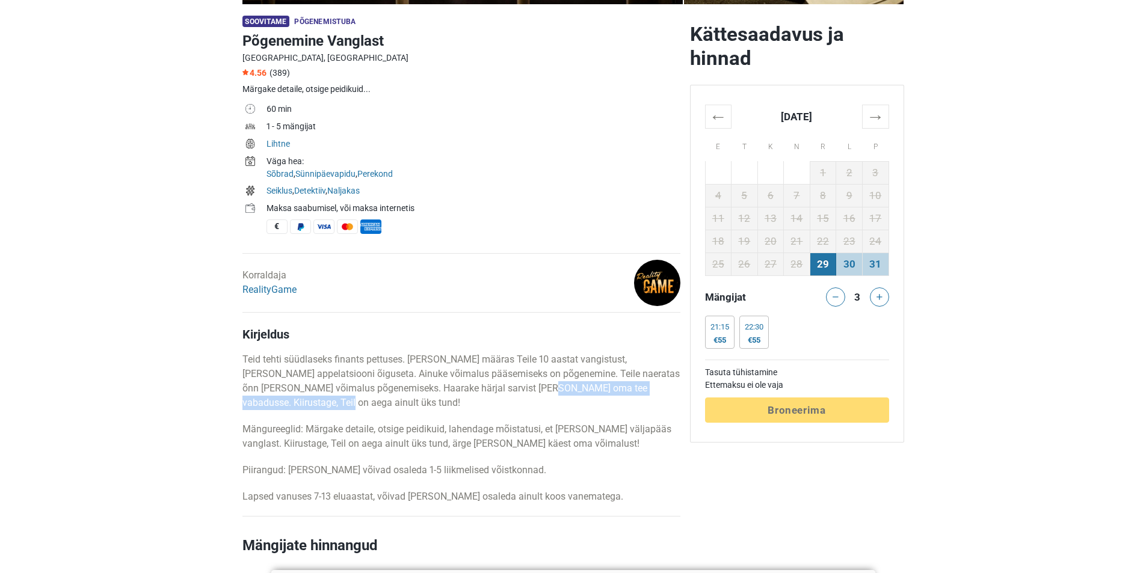
drag, startPoint x: 519, startPoint y: 385, endPoint x: 592, endPoint y: 396, distance: 73.6
click at [591, 396] on p "Teid tehti süüdlaseks finants pettuses. Kohus määras Teile 10 aastat vangistust…" at bounding box center [461, 382] width 438 height 58
click at [597, 400] on p "Teid tehti süüdlaseks finants pettuses. Kohus määras Teile 10 aastat vangistust…" at bounding box center [461, 382] width 438 height 58
drag, startPoint x: 232, startPoint y: 430, endPoint x: 358, endPoint y: 422, distance: 126.6
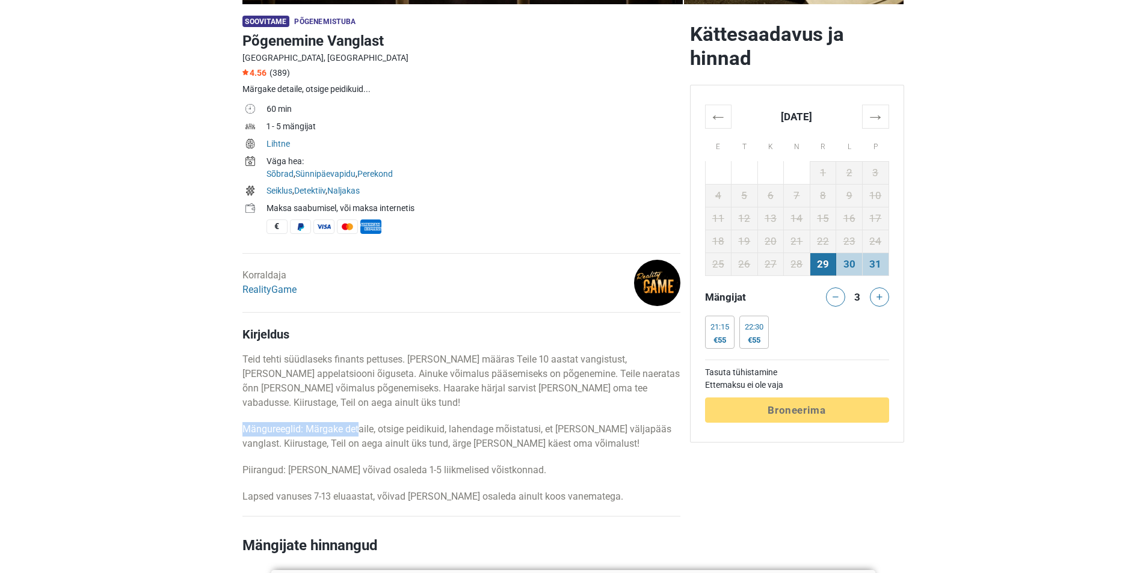
click at [359, 422] on p "Mängureeglid: Märgake detaile, otsige peidikuid, lahendage mõistatusi, et leida…" at bounding box center [461, 436] width 438 height 29
click at [371, 427] on p "Mängureeglid: Märgake detaile, otsige peidikuid, lahendage mõistatusi, et leida…" at bounding box center [461, 436] width 438 height 29
drag, startPoint x: 352, startPoint y: 427, endPoint x: 454, endPoint y: 426, distance: 102.3
click at [454, 426] on p "Mängureeglid: Märgake detaile, otsige peidikuid, lahendage mõistatusi, et leida…" at bounding box center [461, 436] width 438 height 29
click at [466, 435] on p "Mängureeglid: Märgake detaile, otsige peidikuid, lahendage mõistatusi, et leida…" at bounding box center [461, 436] width 438 height 29
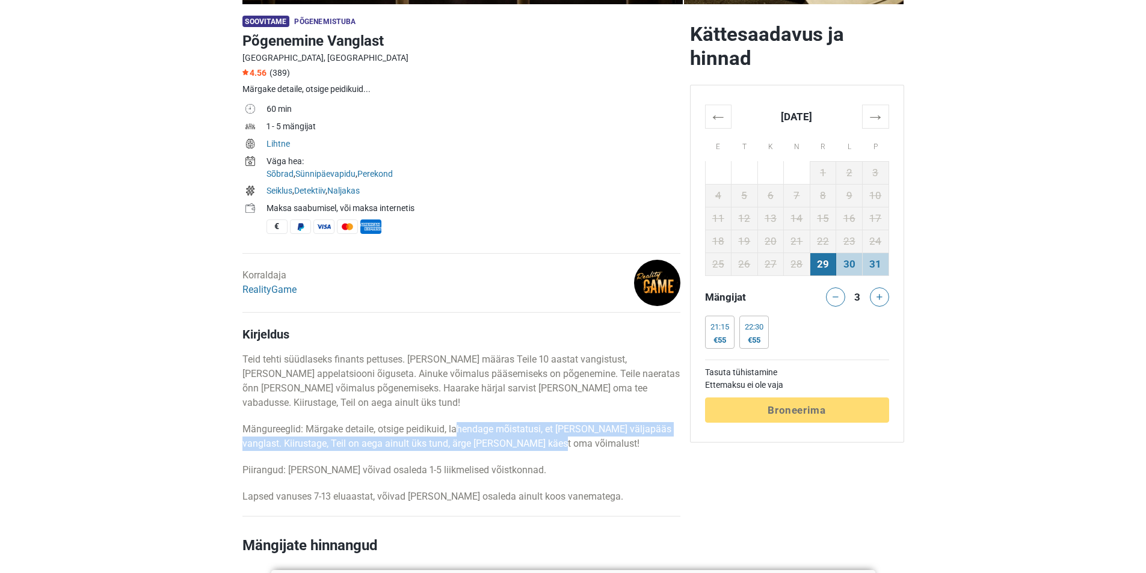
drag, startPoint x: 456, startPoint y: 428, endPoint x: 564, endPoint y: 436, distance: 108.0
click at [564, 436] on p "Mängureeglid: Märgake detaile, otsige peidikuid, lahendage mõistatusi, et leida…" at bounding box center [461, 436] width 438 height 29
drag, startPoint x: 253, startPoint y: 441, endPoint x: 351, endPoint y: 440, distance: 98.7
click at [351, 440] on p "Mängureeglid: Märgake detaile, otsige peidikuid, lahendage mõistatusi, et leida…" at bounding box center [461, 436] width 438 height 29
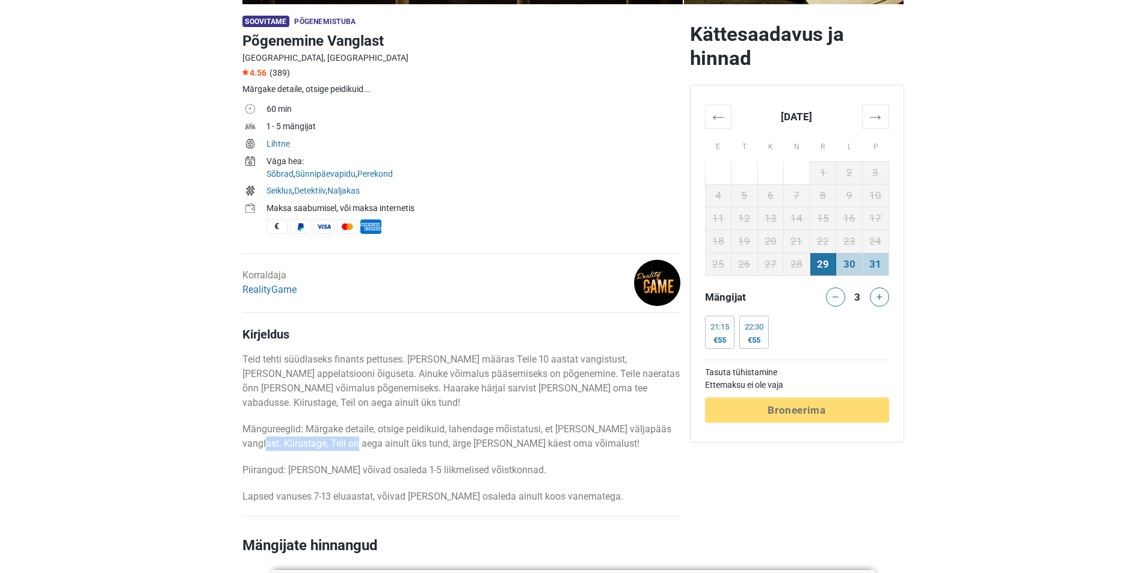
click at [351, 440] on p "Mängureeglid: Märgake detaile, otsige peidikuid, lahendage mõistatusi, et leida…" at bounding box center [461, 436] width 438 height 29
drag, startPoint x: 332, startPoint y: 443, endPoint x: 540, endPoint y: 449, distance: 208.9
click at [540, 449] on p "Mängureeglid: Märgake detaile, otsige peidikuid, lahendage mõistatusi, et leida…" at bounding box center [461, 436] width 438 height 29
drag, startPoint x: 294, startPoint y: 468, endPoint x: 480, endPoint y: 473, distance: 186.0
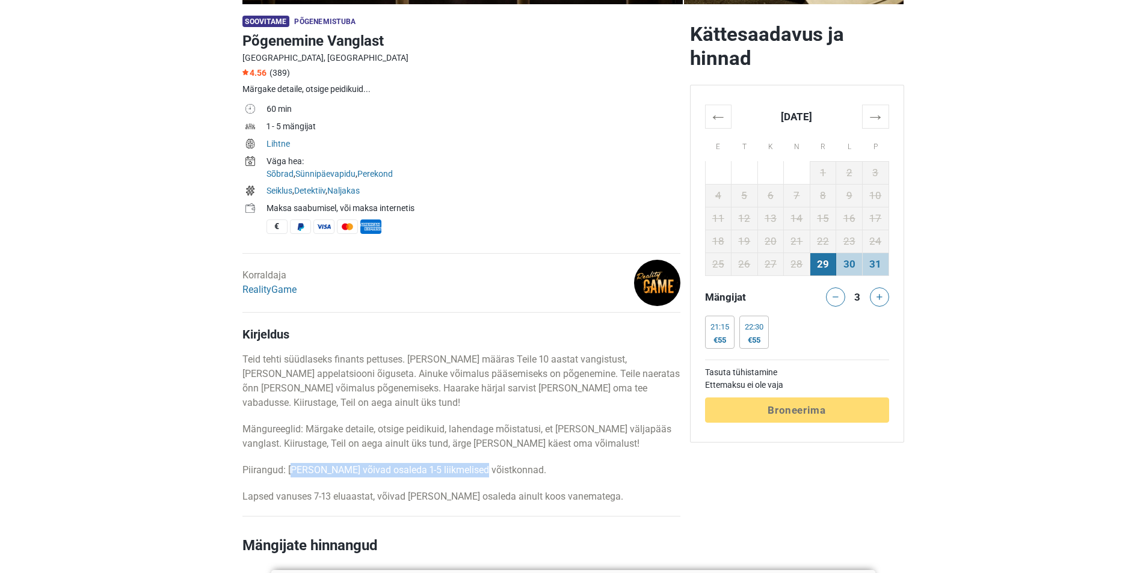
click at [480, 473] on p "Piirangud: Mängus võivad osaleda 1-5 liikmelised võistkonnad." at bounding box center [461, 470] width 438 height 14
click at [482, 474] on p "Piirangud: Mängus võivad osaleda 1-5 liikmelised võistkonnad." at bounding box center [461, 470] width 438 height 14
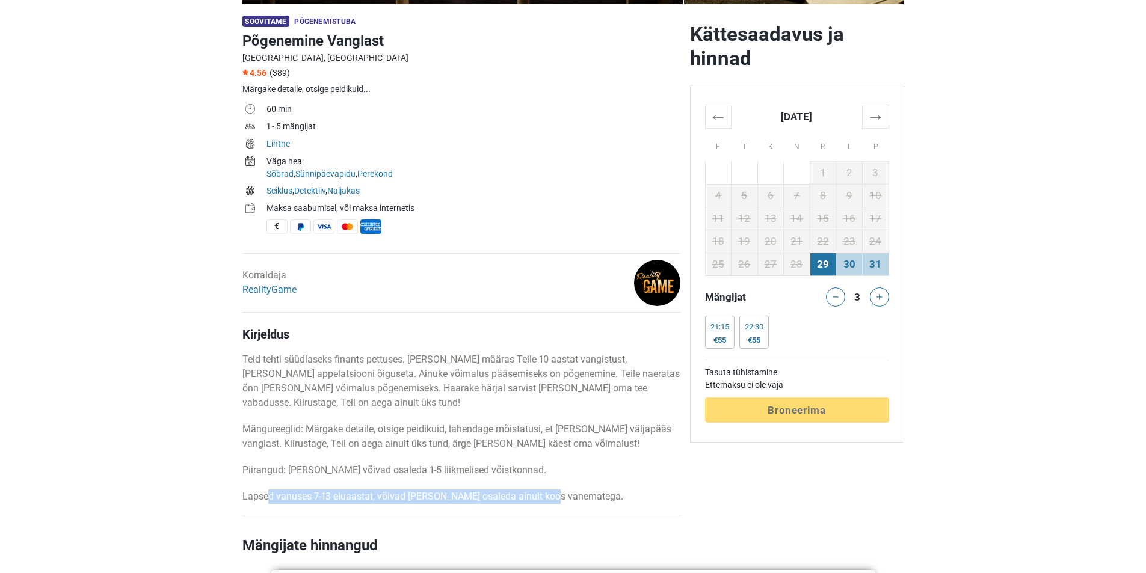
drag, startPoint x: 270, startPoint y: 499, endPoint x: 569, endPoint y: 495, distance: 298.5
click at [561, 493] on p "Lapsed vanuses 7-13 eluaastat, võivad mängus osaleda ainult koos vanematega." at bounding box center [461, 497] width 438 height 14
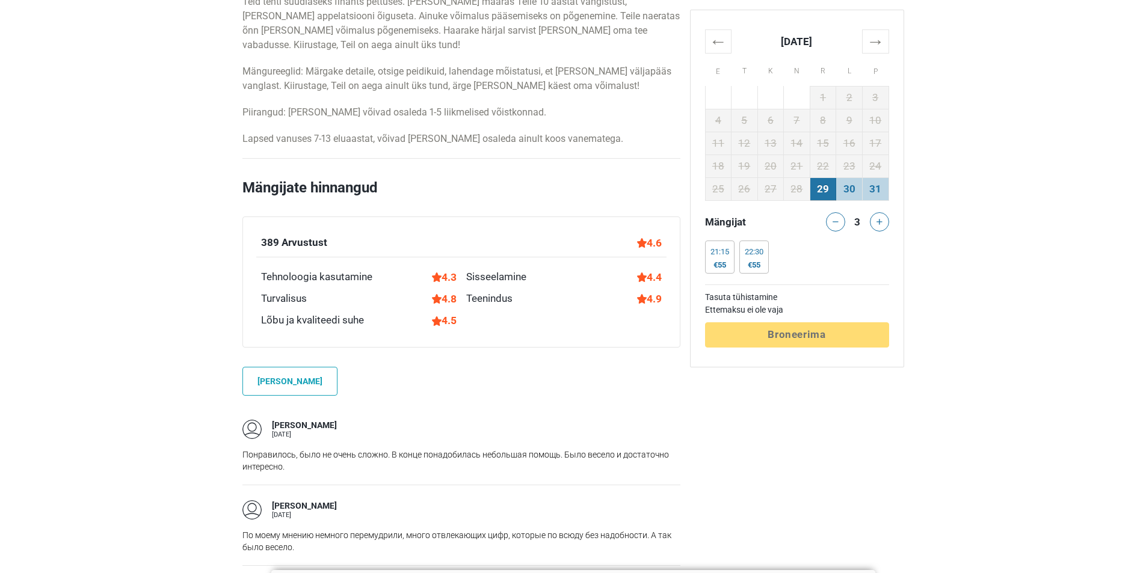
scroll to position [842, 0]
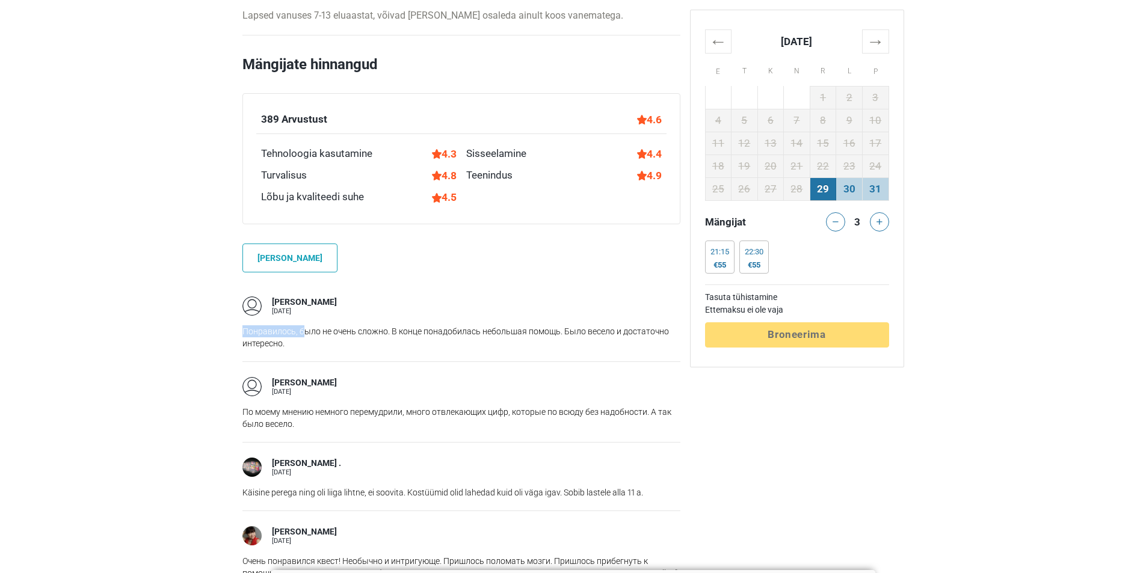
drag, startPoint x: 241, startPoint y: 321, endPoint x: 305, endPoint y: 327, distance: 64.7
click at [305, 327] on p "Понравилось, было не очень сложно. В конце понадобилась небольшая помощь. Было …" at bounding box center [461, 338] width 438 height 24
drag, startPoint x: 277, startPoint y: 303, endPoint x: 318, endPoint y: 300, distance: 40.4
click at [318, 300] on div "Tatiana T. 20 august" at bounding box center [461, 306] width 438 height 19
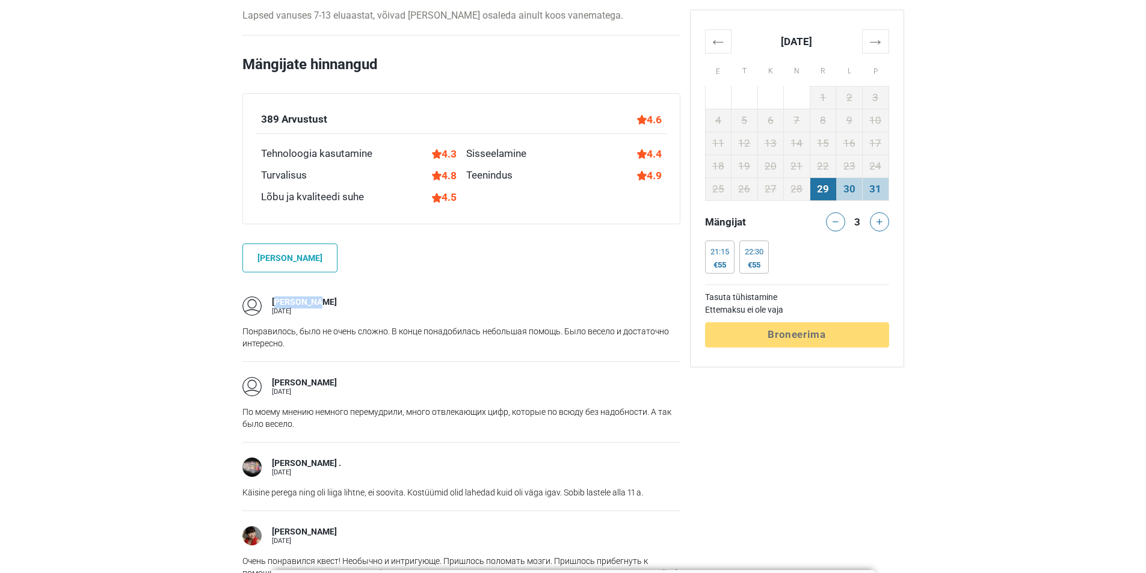
click at [318, 300] on div "Tatiana T. 20 august" at bounding box center [461, 306] width 438 height 19
drag, startPoint x: 265, startPoint y: 299, endPoint x: 328, endPoint y: 295, distance: 62.7
click at [328, 297] on div "Tatiana T. 20 august" at bounding box center [461, 306] width 438 height 19
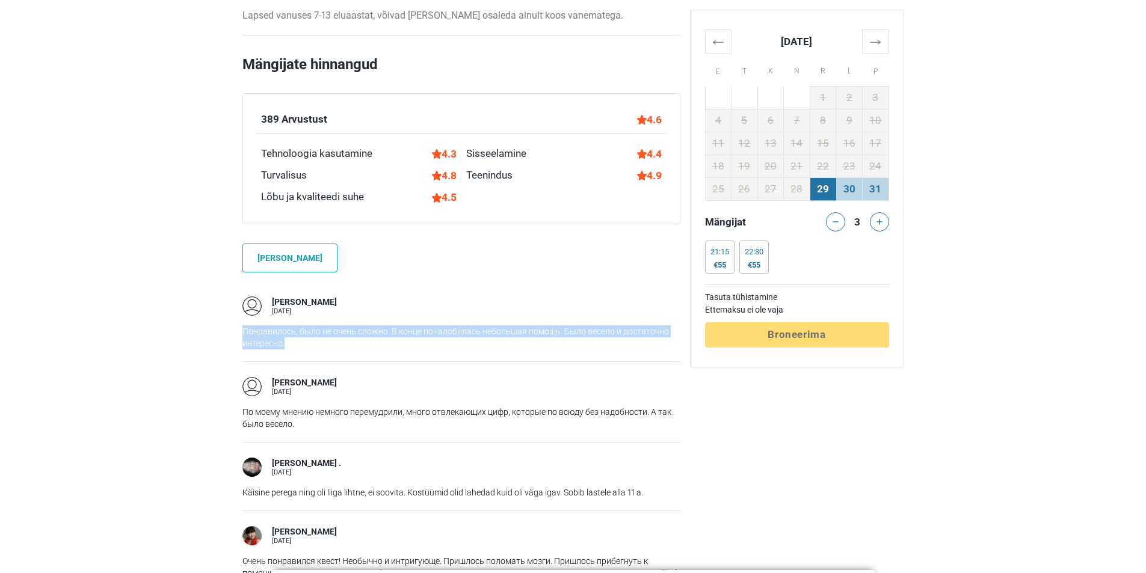
drag, startPoint x: 241, startPoint y: 329, endPoint x: 638, endPoint y: 350, distance: 398.3
click at [638, 350] on div "Tatiana T. 20 august Понравилось, было не очень сложно. В конце понадобилась не…" at bounding box center [461, 322] width 438 height 80
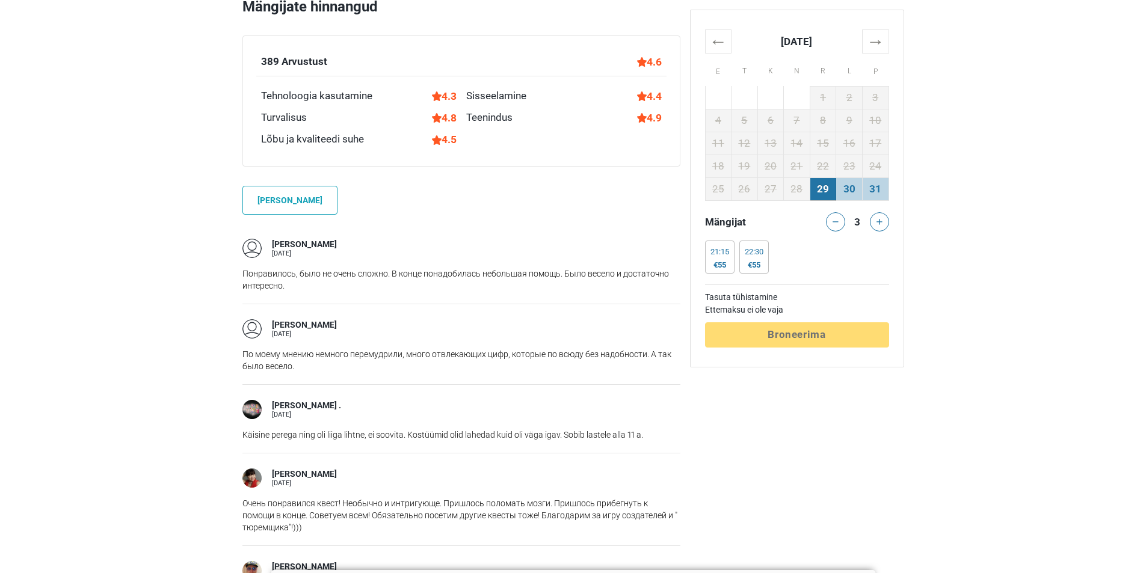
scroll to position [903, 0]
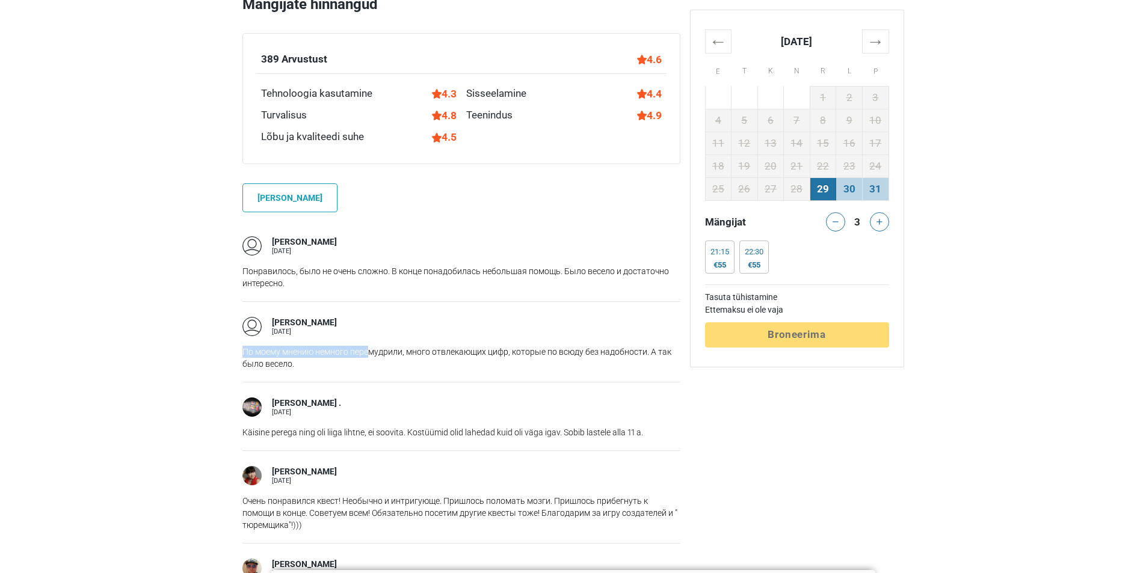
drag, startPoint x: 279, startPoint y: 342, endPoint x: 381, endPoint y: 360, distance: 103.3
click at [381, 360] on p "По моему мнению немного перемудрили, много отвлекающих цифр, которые по всюду б…" at bounding box center [461, 358] width 438 height 24
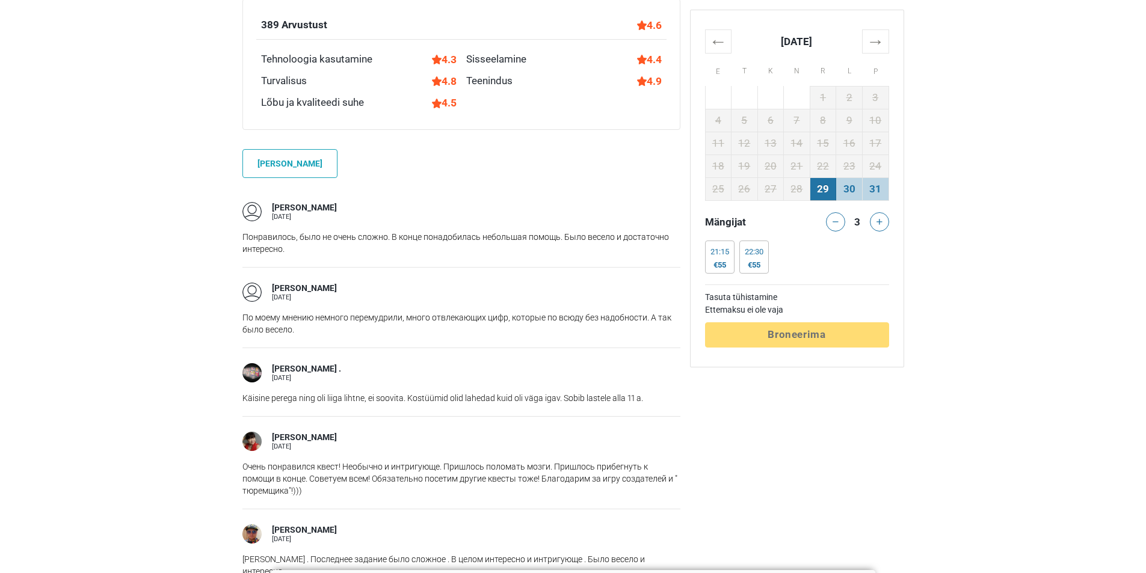
scroll to position [1023, 0]
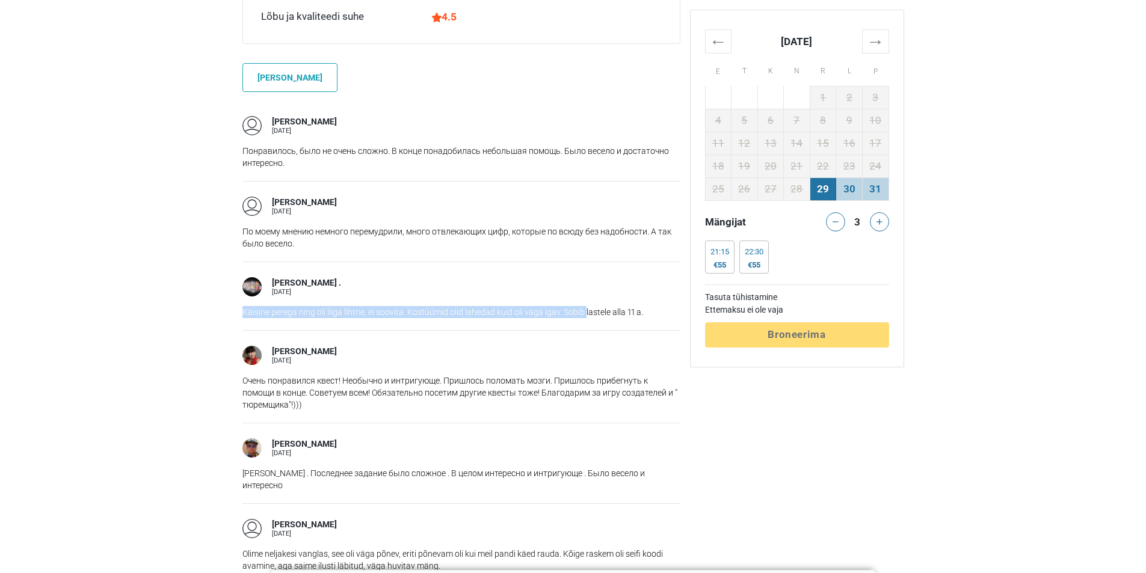
drag, startPoint x: 240, startPoint y: 301, endPoint x: 602, endPoint y: 321, distance: 362.2
click at [602, 321] on div "NICOLE . 12 aprill 2025 Käisine perega ning oli liiga lihtne, ei soovita. Kostü…" at bounding box center [461, 296] width 438 height 69
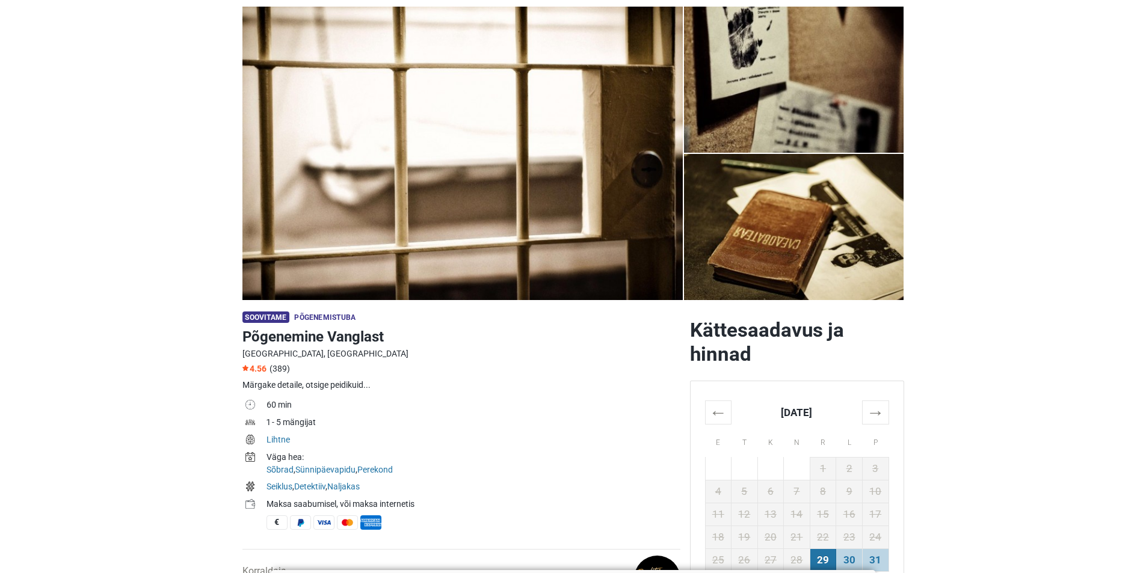
scroll to position [60, 0]
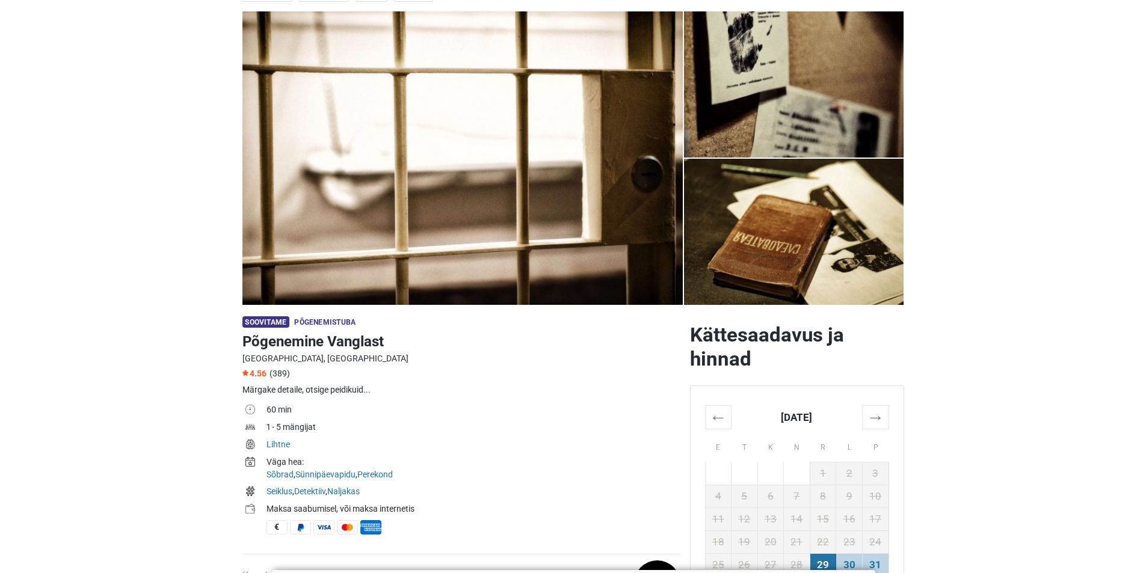
drag, startPoint x: 266, startPoint y: 442, endPoint x: 308, endPoint y: 443, distance: 42.2
click at [307, 443] on tr "Lihtne" at bounding box center [461, 445] width 438 height 17
click at [339, 445] on td "Lihtne" at bounding box center [474, 445] width 414 height 17
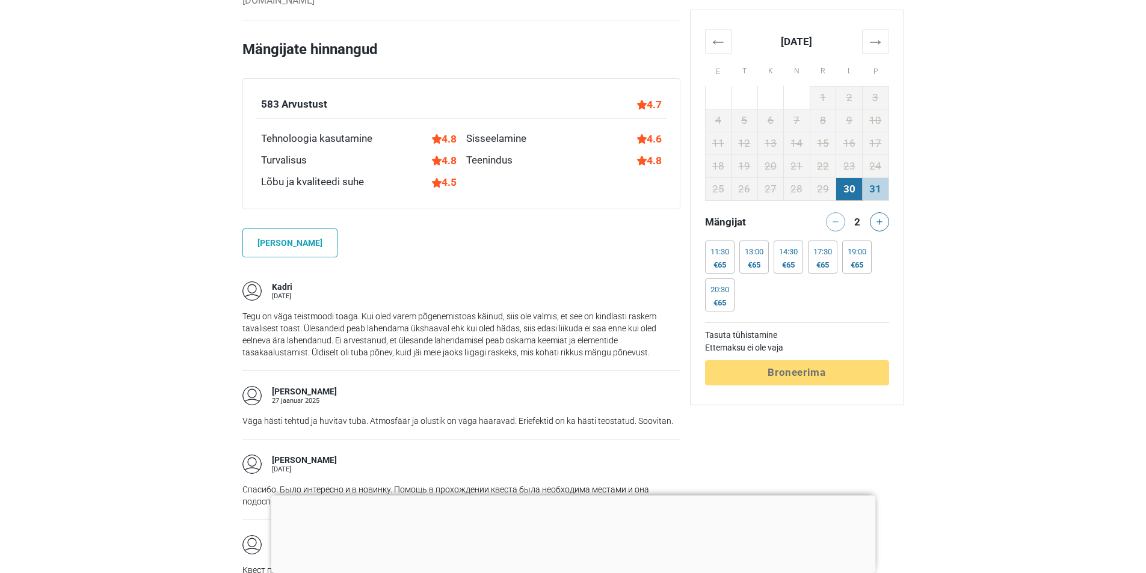
scroll to position [903, 0]
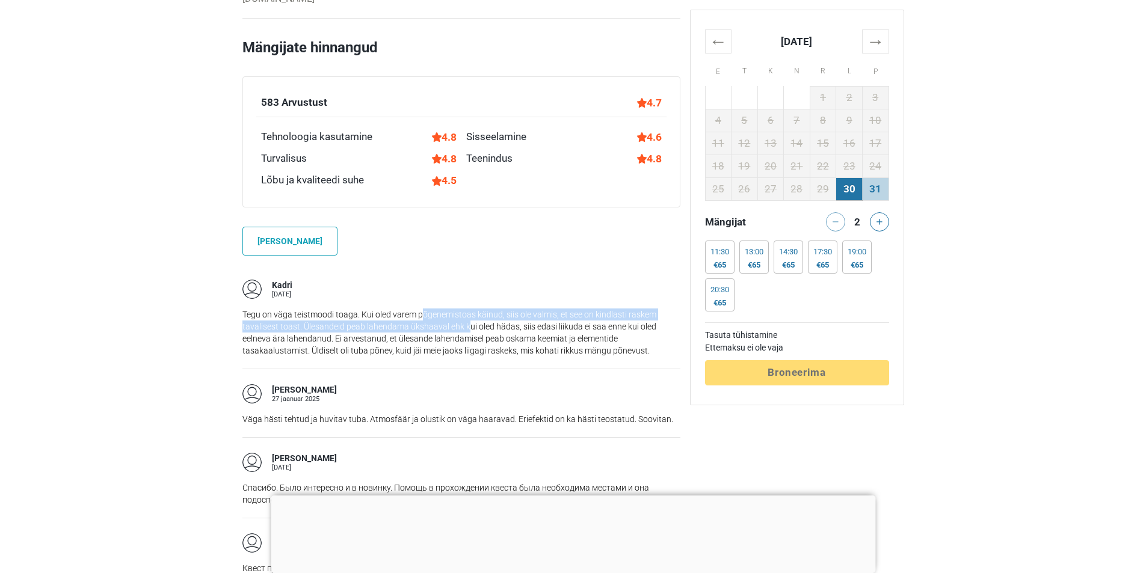
drag, startPoint x: 422, startPoint y: 305, endPoint x: 471, endPoint y: 308, distance: 48.2
click at [469, 309] on p "Tegu on väga teistmoodi toaga. Kui oled varem põgenemistoas käinud, siis ole va…" at bounding box center [461, 333] width 438 height 48
click at [483, 317] on p "Tegu on väga teistmoodi toaga. Kui oled varem põgenemistoas käinud, siis ole va…" at bounding box center [461, 333] width 438 height 48
drag, startPoint x: 507, startPoint y: 300, endPoint x: 591, endPoint y: 311, distance: 84.9
click at [585, 309] on p "Tegu on väga teistmoodi toaga. Kui oled varem põgenemistoas käinud, siis ole va…" at bounding box center [461, 333] width 438 height 48
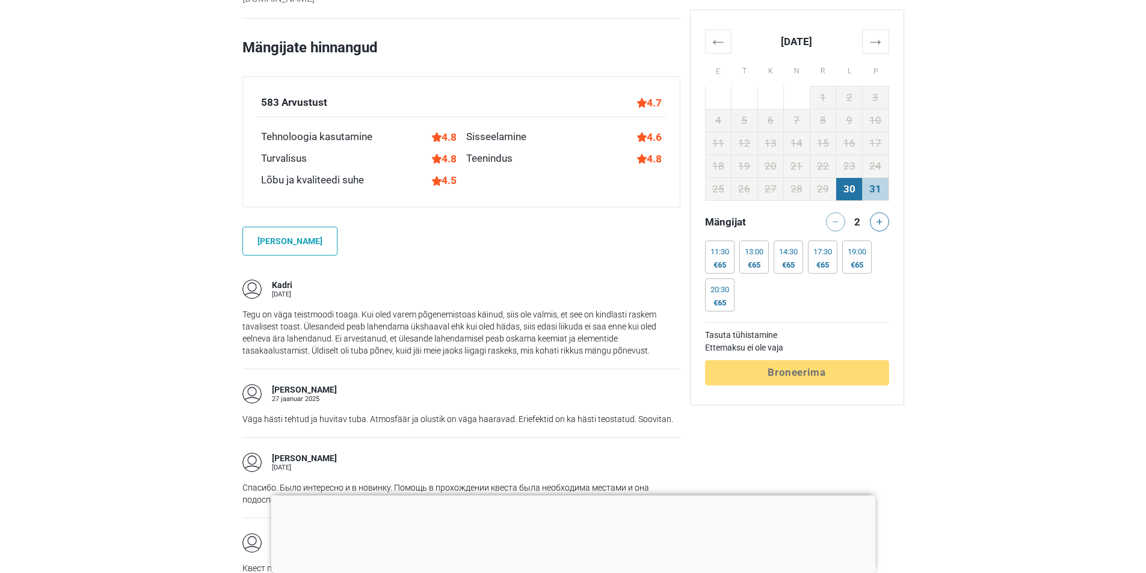
click at [591, 311] on p "Tegu on väga teistmoodi toaga. Kui oled varem põgenemistoas käinud, siis ole va…" at bounding box center [461, 333] width 438 height 48
drag, startPoint x: 599, startPoint y: 291, endPoint x: 643, endPoint y: 311, distance: 48.5
click at [648, 306] on div "Kadri 01 juuni 2025 Tegu on väga teistmoodi toaga. Kui oled varem põgenemistoas…" at bounding box center [461, 317] width 438 height 104
click at [642, 312] on p "Tegu on väga teistmoodi toaga. Kui oled varem põgenemistoas käinud, siis ole va…" at bounding box center [461, 333] width 438 height 48
click at [871, 224] on button at bounding box center [879, 221] width 19 height 19
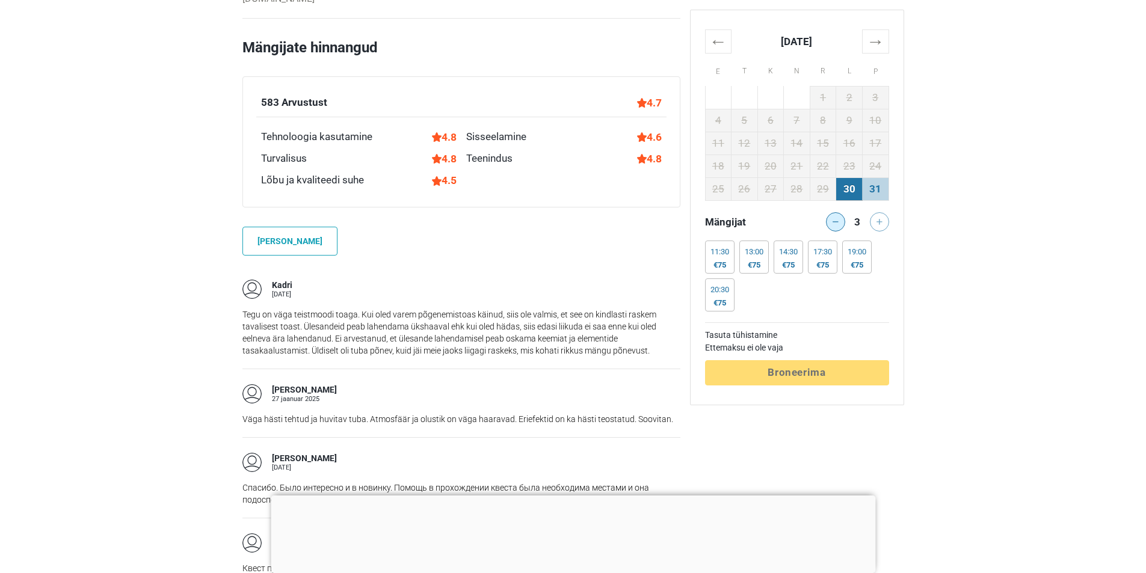
click at [838, 214] on button at bounding box center [835, 221] width 19 height 19
click at [838, 214] on div at bounding box center [833, 221] width 24 height 19
click at [600, 265] on div "Kadri 01 juuni 2025 Tegu on väga teistmoodi toaga. Kui oled varem põgenemistoas…" at bounding box center [461, 317] width 438 height 104
drag, startPoint x: 361, startPoint y: 401, endPoint x: 413, endPoint y: 403, distance: 51.8
click at [413, 413] on p "Väga hästi tehtud ja huvitav tuba. Atmosfäär ja olustik on väga haaravad. Erief…" at bounding box center [461, 419] width 438 height 12
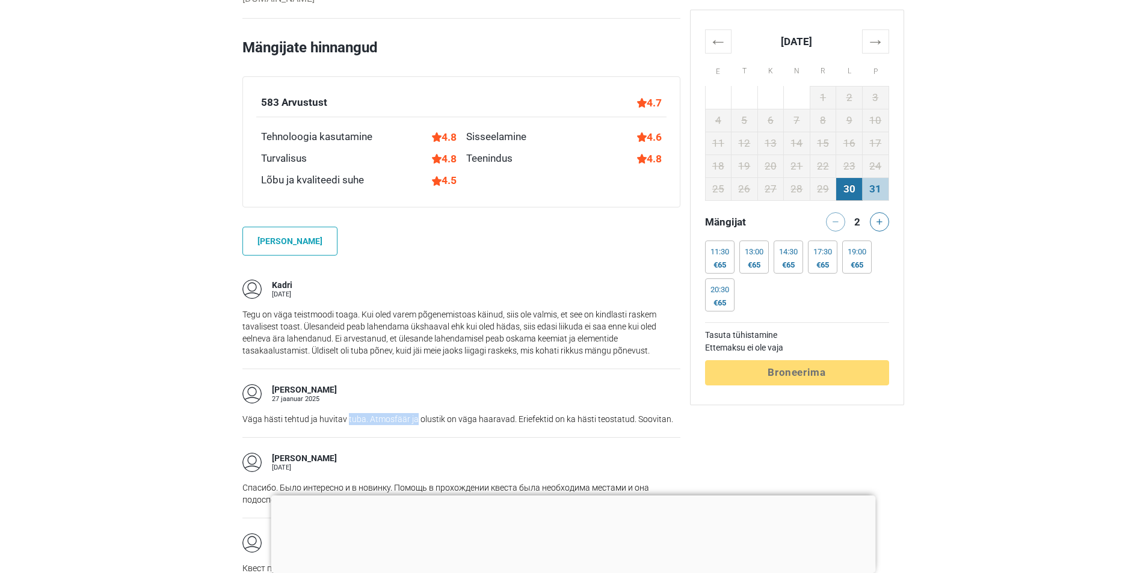
click at [413, 413] on p "Väga hästi tehtud ja huvitav tuba. Atmosfäär ja olustik on väga haaravad. Erief…" at bounding box center [461, 419] width 438 height 12
click at [878, 218] on button at bounding box center [879, 221] width 19 height 19
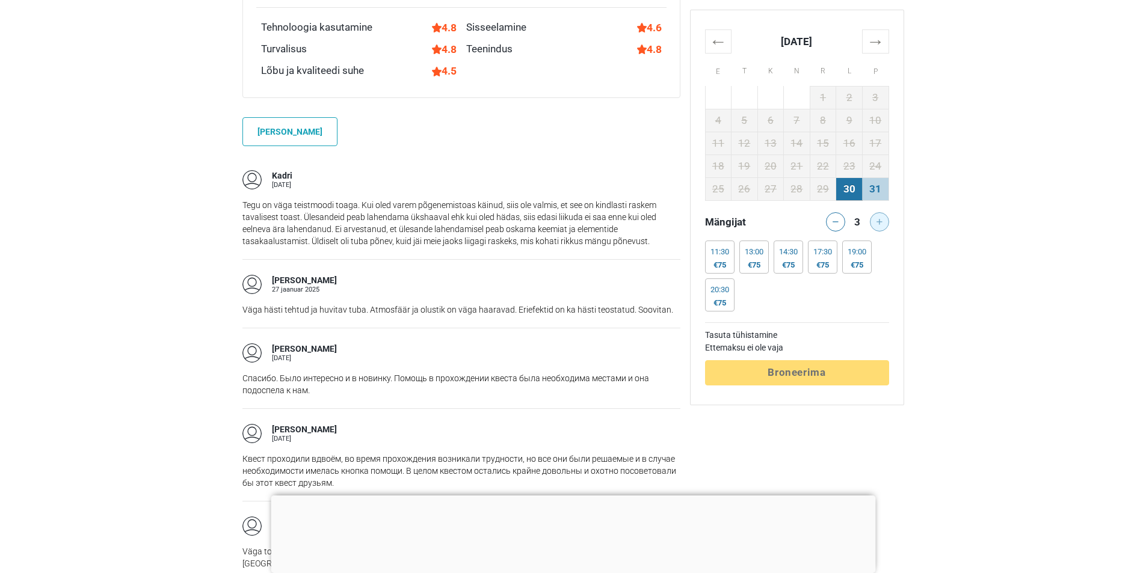
scroll to position [1023, 0]
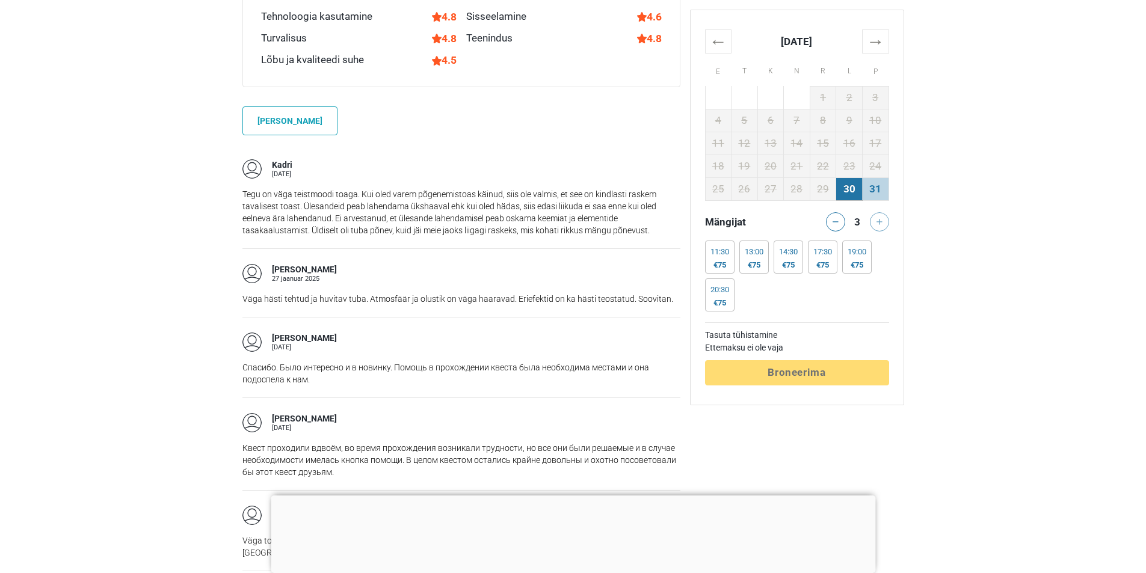
click at [566, 496] on div at bounding box center [573, 496] width 605 height 0
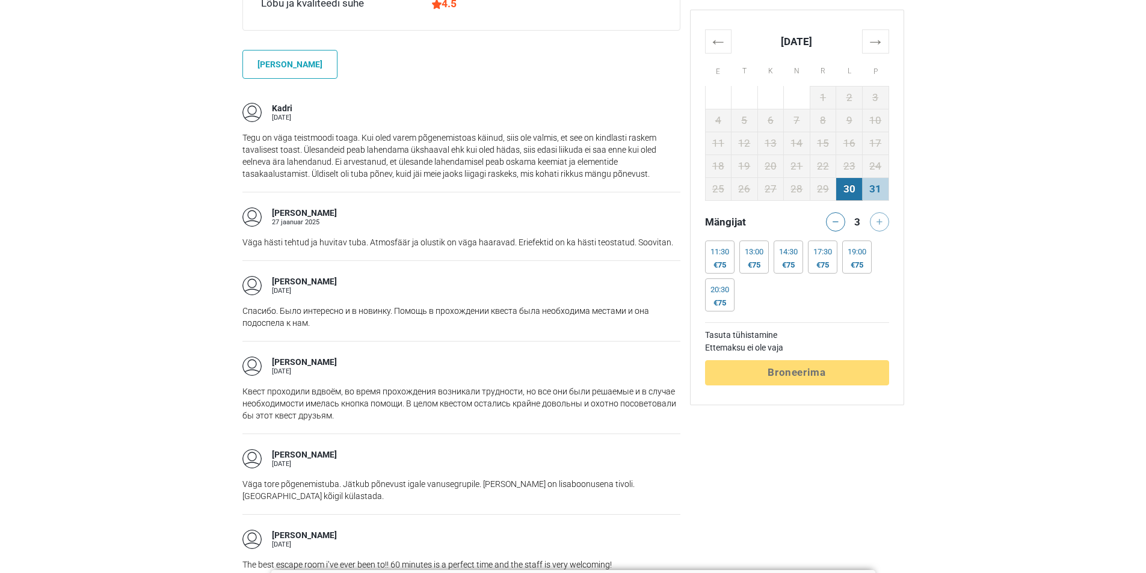
scroll to position [1083, 0]
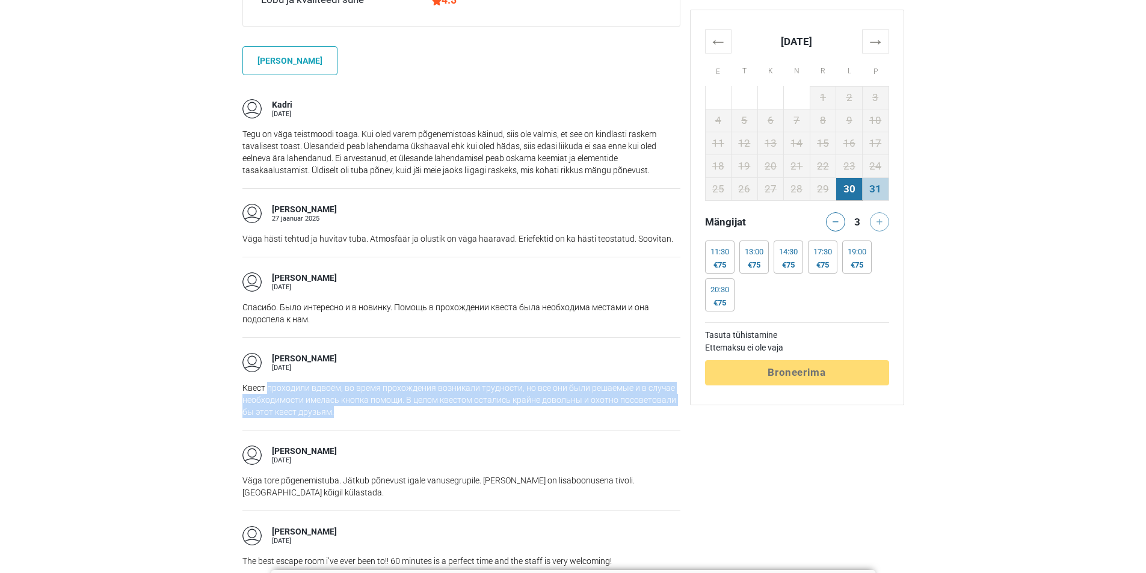
drag, startPoint x: 268, startPoint y: 374, endPoint x: 389, endPoint y: 397, distance: 123.8
click at [383, 394] on p "Квест проходили вдвоём, во время прохождения возникали трудности, но все они бы…" at bounding box center [461, 400] width 438 height 36
click at [394, 398] on p "Квест проходили вдвоём, во время прохождения возникали трудности, но все они бы…" at bounding box center [461, 400] width 438 height 36
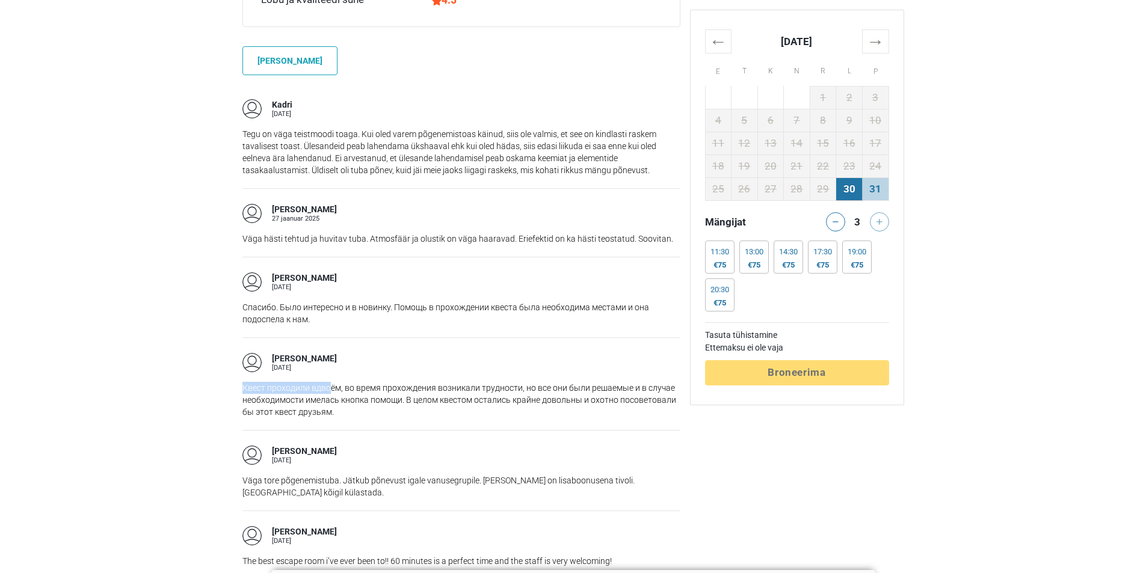
drag, startPoint x: 237, startPoint y: 368, endPoint x: 350, endPoint y: 383, distance: 114.0
click at [335, 380] on div "Soovitame Põgenemistuba Gravity Tallinn, Eesti 4.72 (583) Pääse ja pööra tagasi…" at bounding box center [462, 549] width 448 height 2522
click at [351, 383] on p "Квест проходили вдвоём, во время прохождения возникали трудности, но все они бы…" at bounding box center [461, 400] width 438 height 36
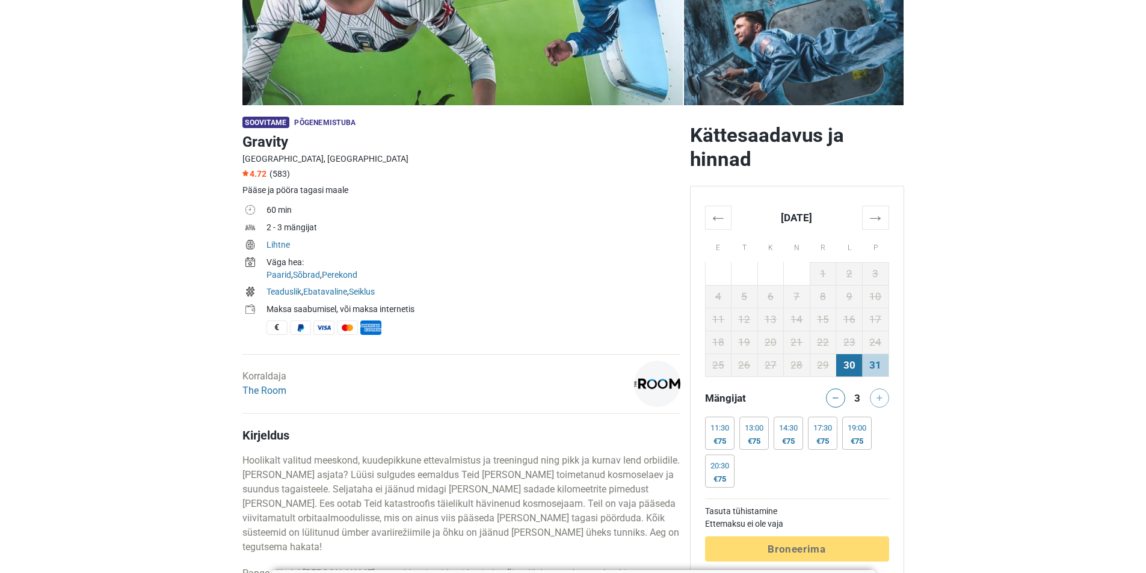
scroll to position [241, 0]
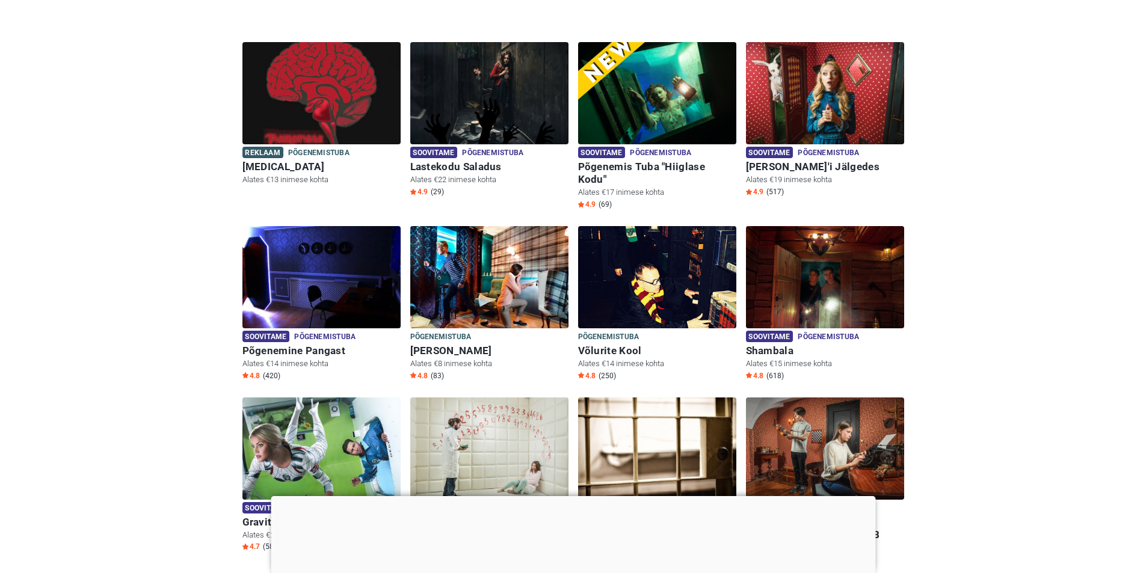
scroll to position [361, 0]
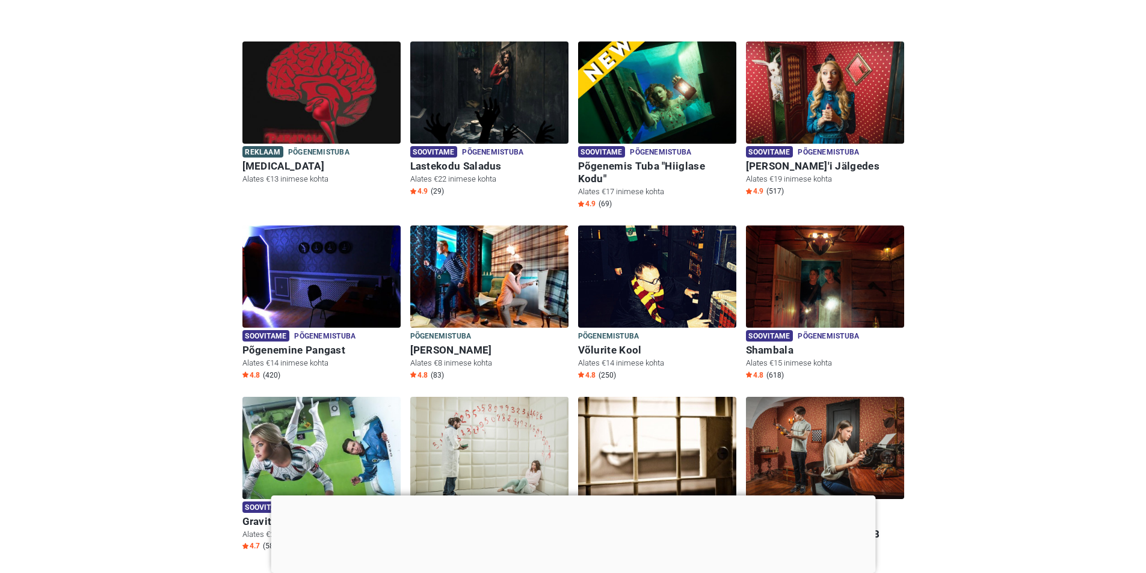
click at [572, 496] on div at bounding box center [573, 496] width 605 height 0
